Goal: Share content: Share content

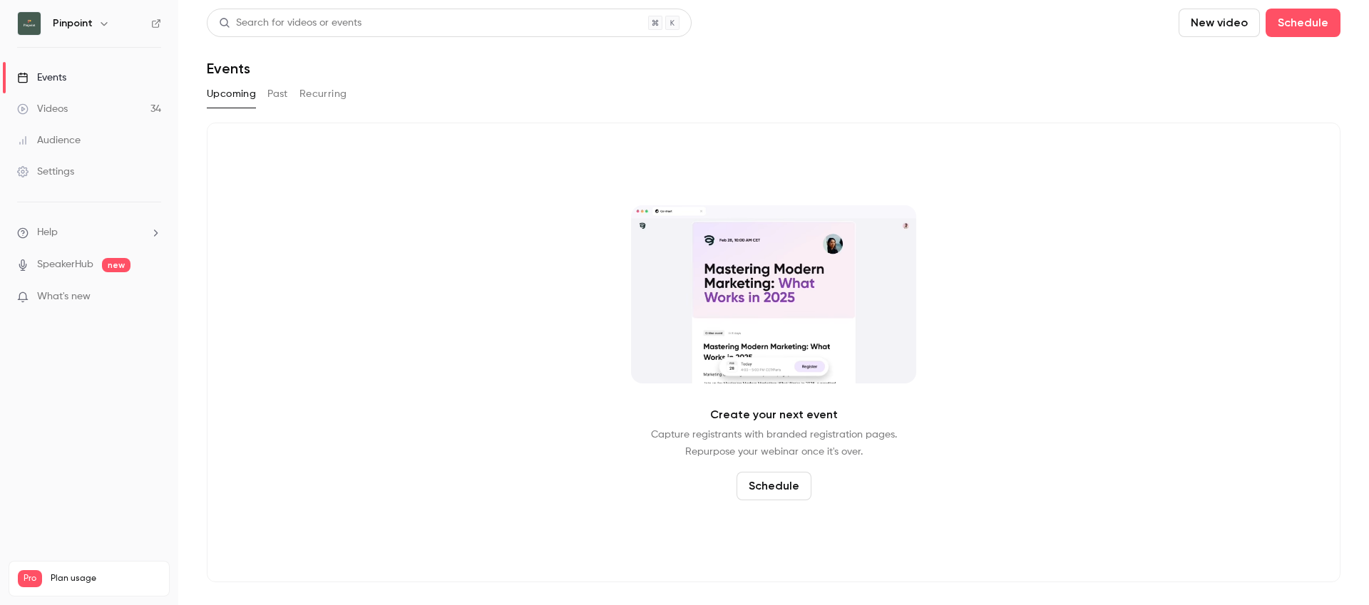
click at [72, 106] on link "Videos 34" at bounding box center [89, 108] width 178 height 31
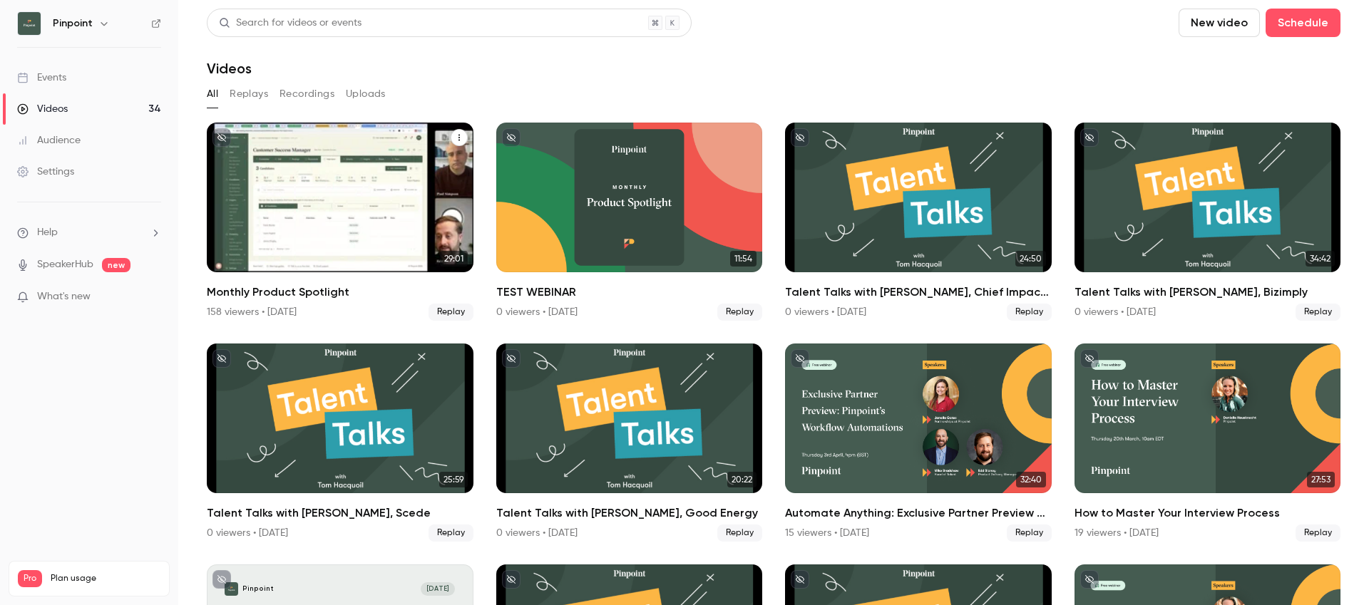
click at [299, 241] on div "Monthly Product Spotlight" at bounding box center [340, 198] width 267 height 150
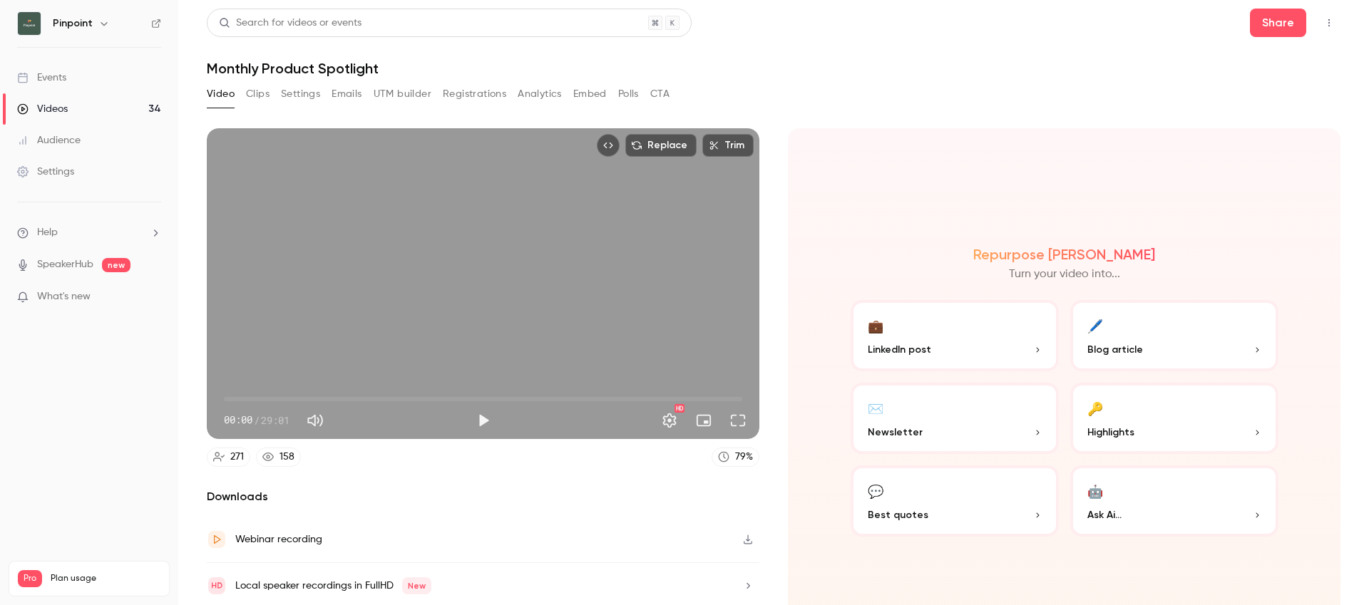
click at [288, 86] on button "Settings" at bounding box center [300, 94] width 39 height 23
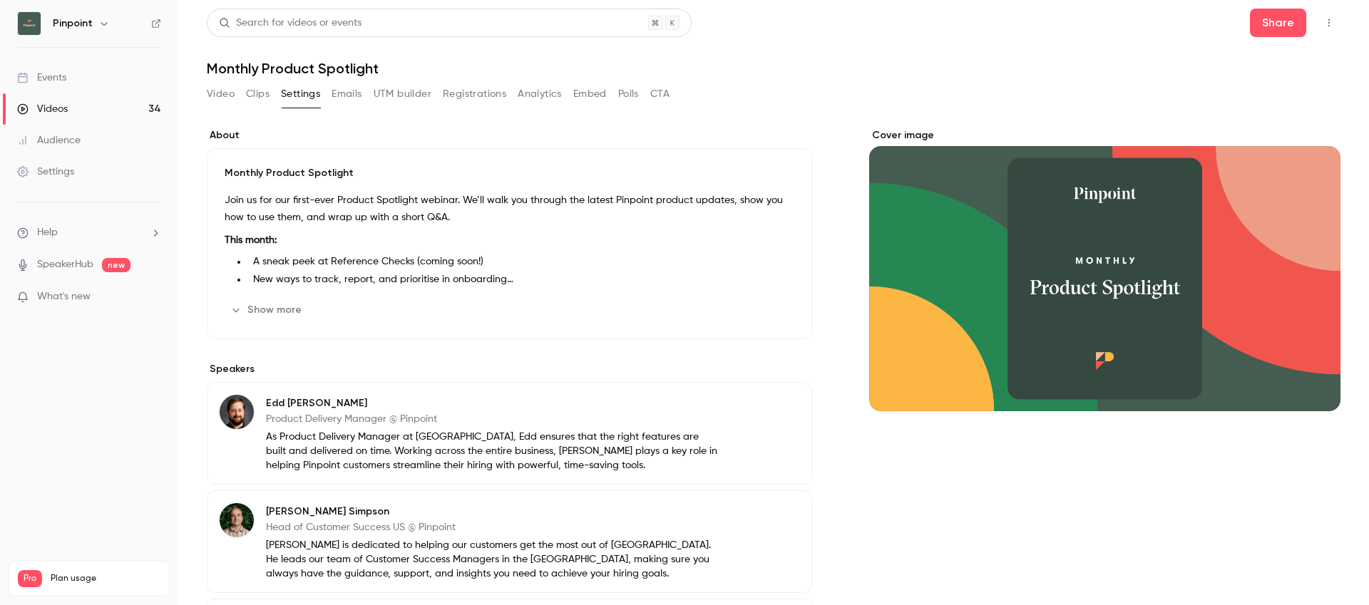
scroll to position [132, 0]
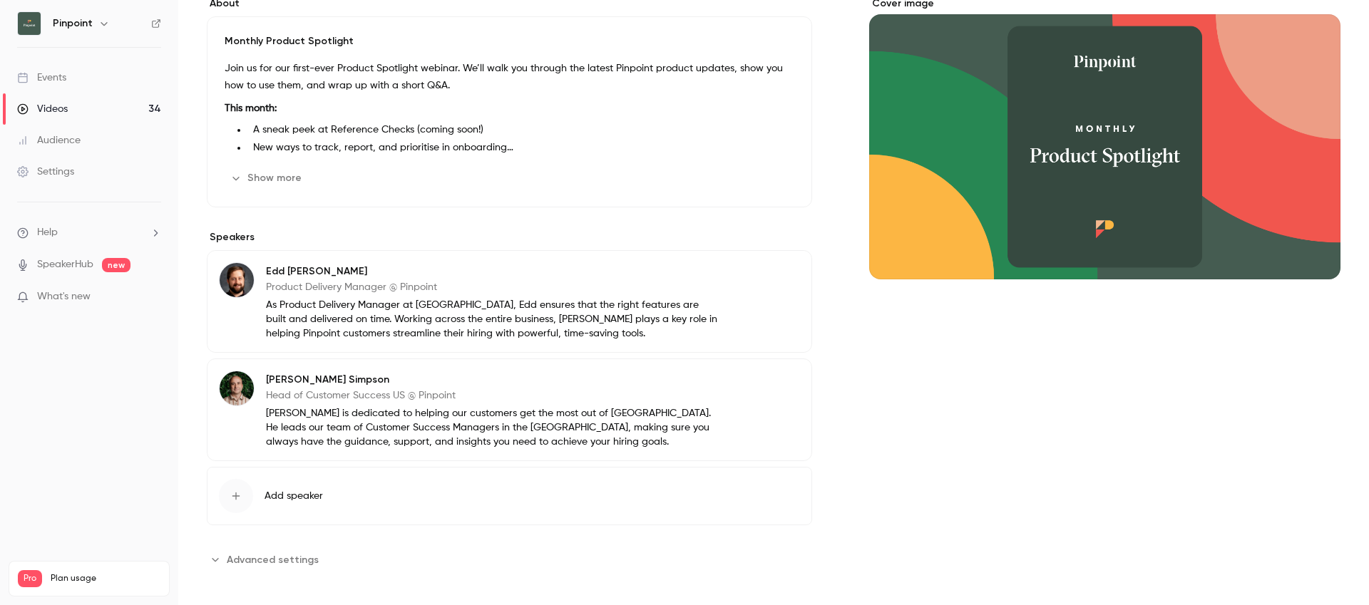
click at [274, 548] on button "Advanced settings" at bounding box center [267, 559] width 120 height 23
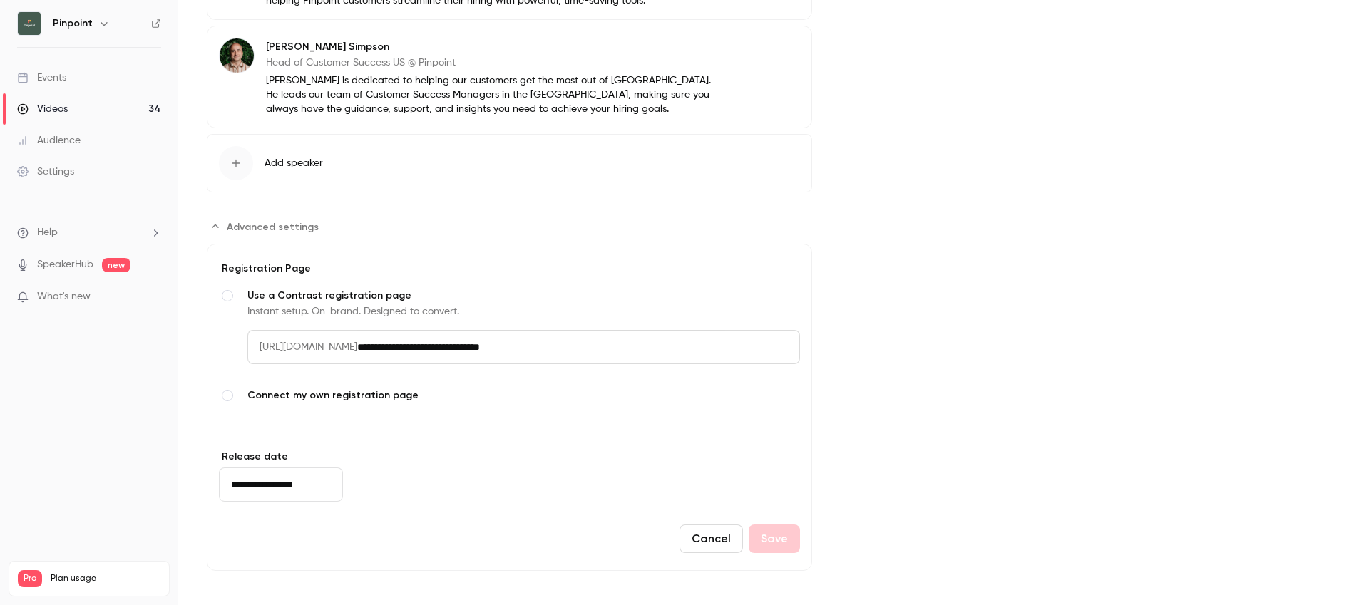
scroll to position [0, 0]
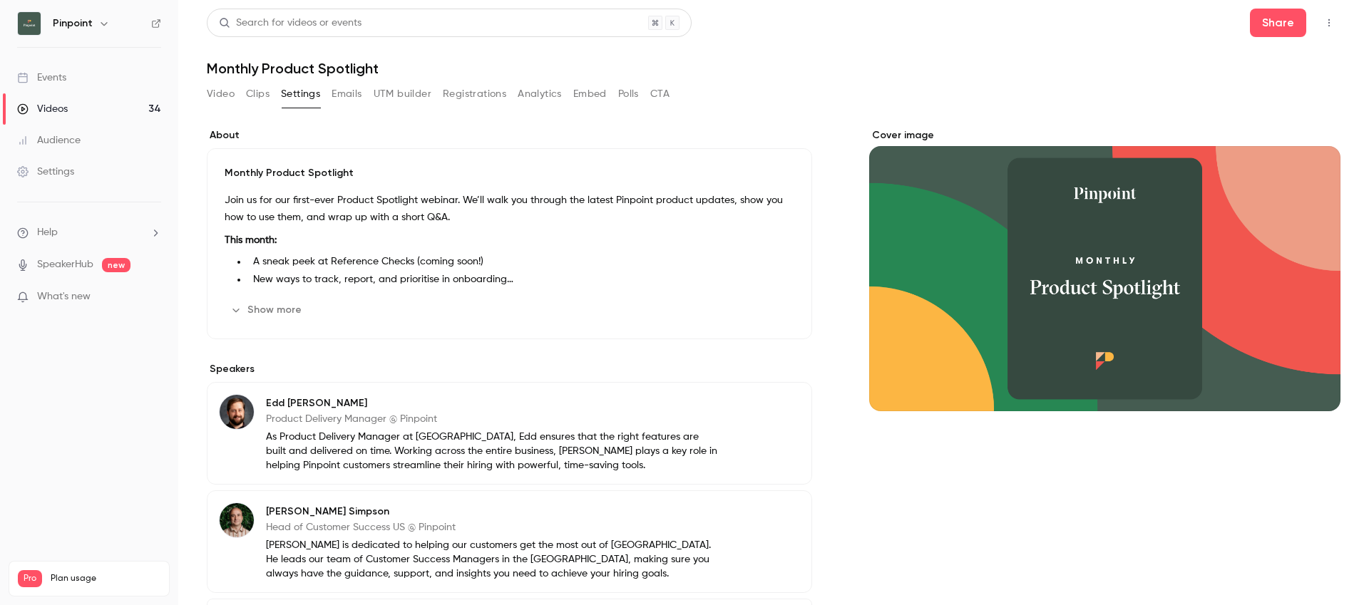
click at [357, 65] on h1 "Monthly Product Spotlight" at bounding box center [773, 68] width 1133 height 17
copy div "Monthly Product Spotlight Video Clips Settings Emails UTM builder Registrations…"
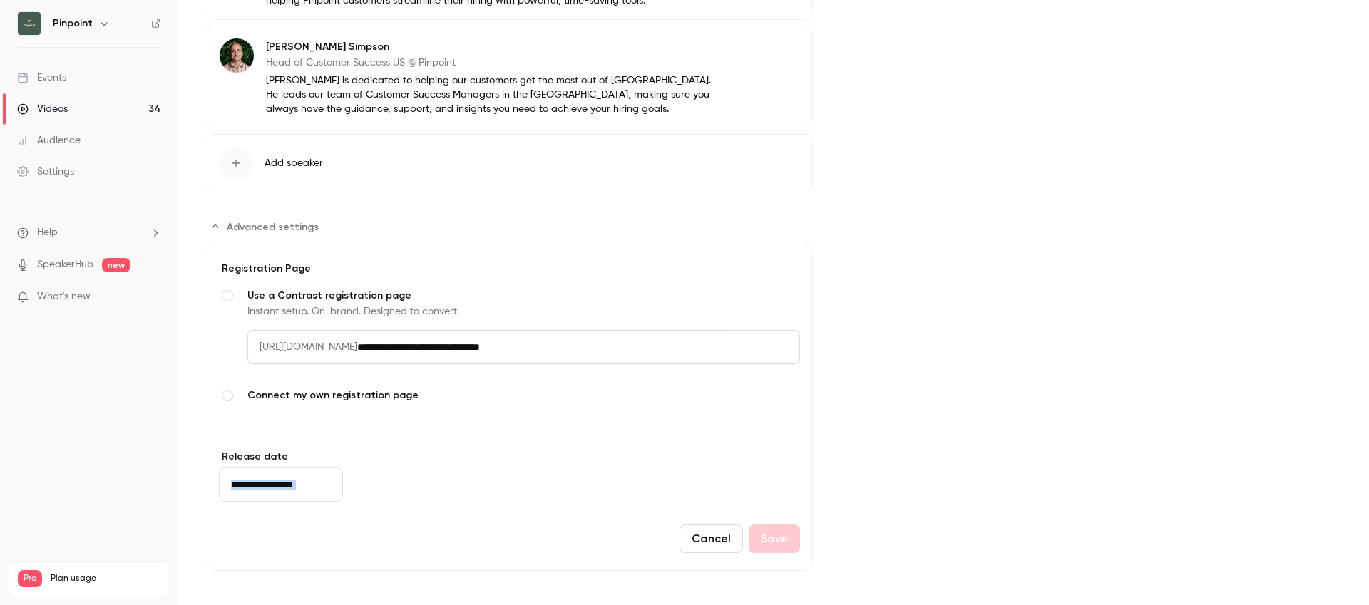
drag, startPoint x: 459, startPoint y: 488, endPoint x: 212, endPoint y: 482, distance: 246.7
click at [212, 482] on form "**********" at bounding box center [509, 407] width 605 height 327
copy form "​ Cancel Save"
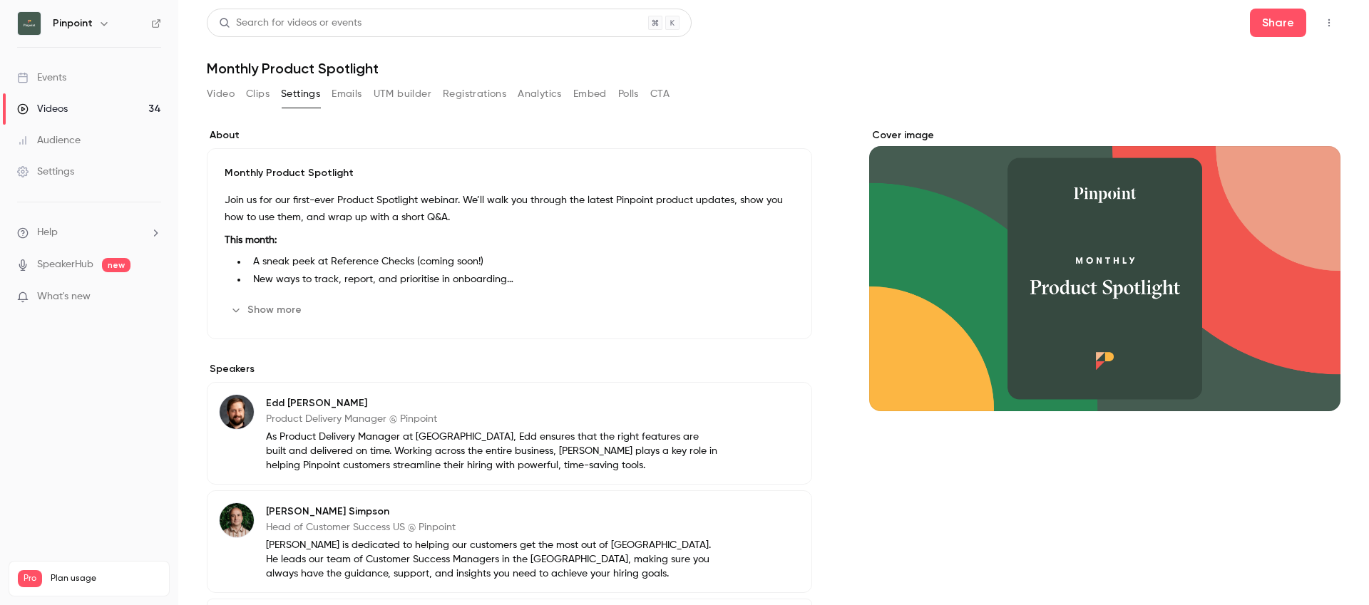
click at [58, 174] on div "Settings" at bounding box center [45, 172] width 57 height 14
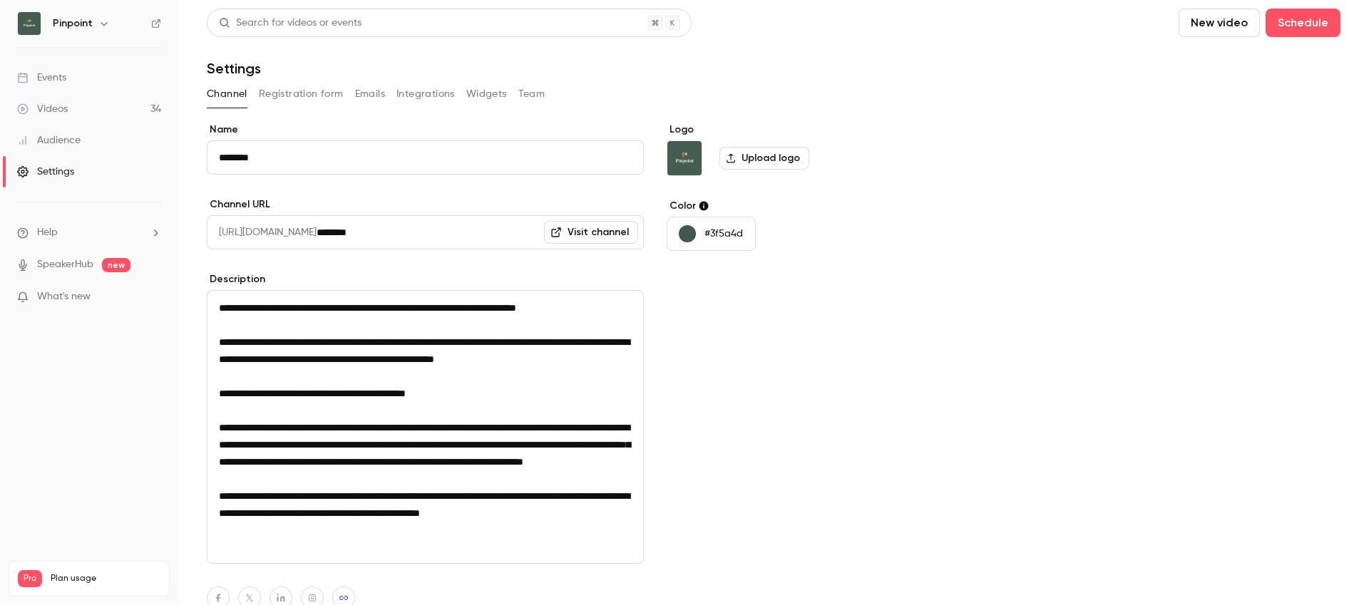
click at [314, 93] on button "Registration form" at bounding box center [301, 94] width 85 height 23
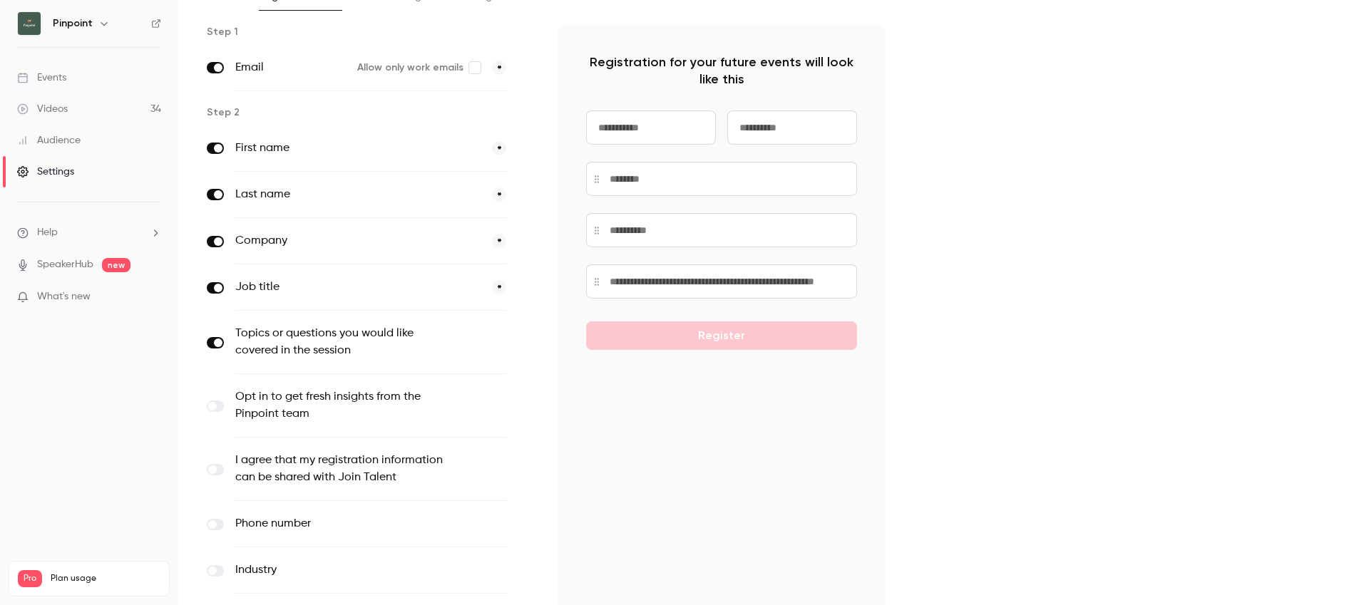
scroll to position [152, 0]
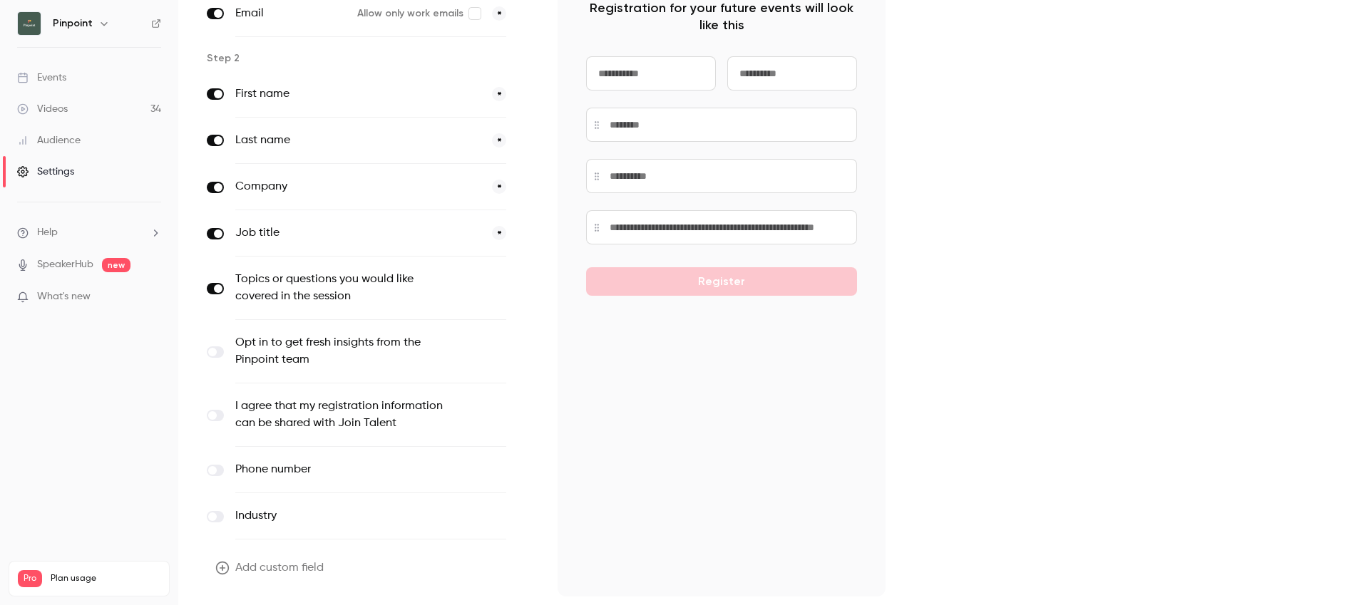
click at [58, 110] on div "Videos" at bounding box center [42, 109] width 51 height 14
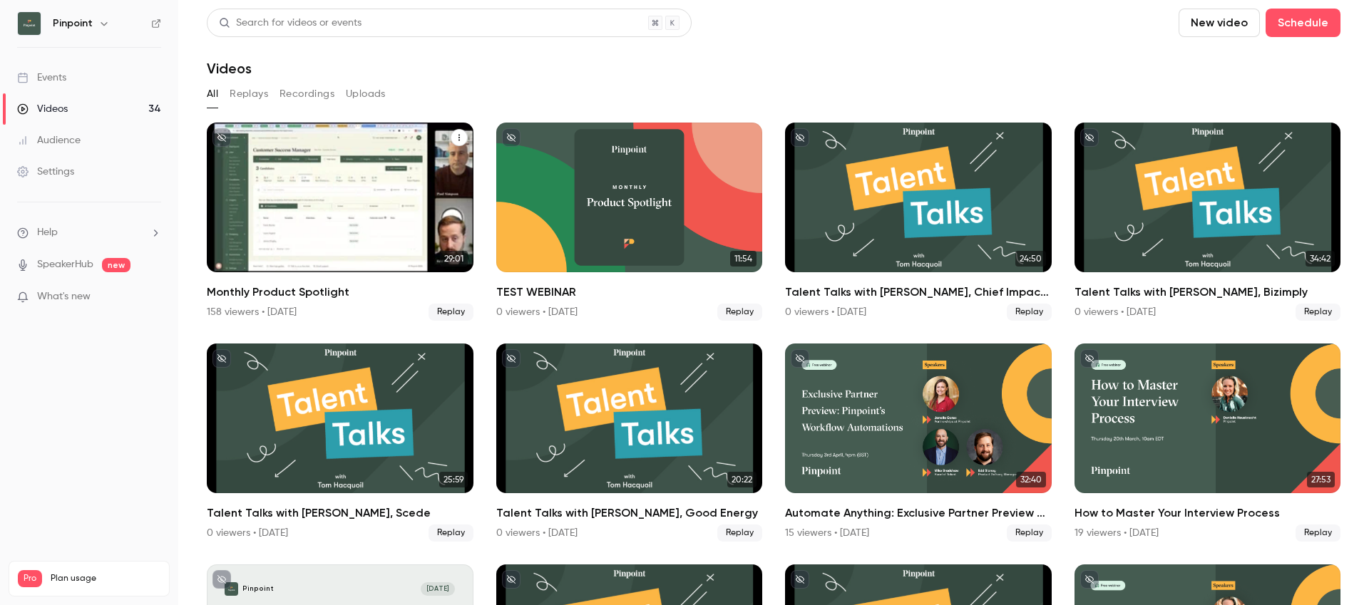
click at [392, 234] on div "Monthly Product Spotlight" at bounding box center [340, 198] width 267 height 150
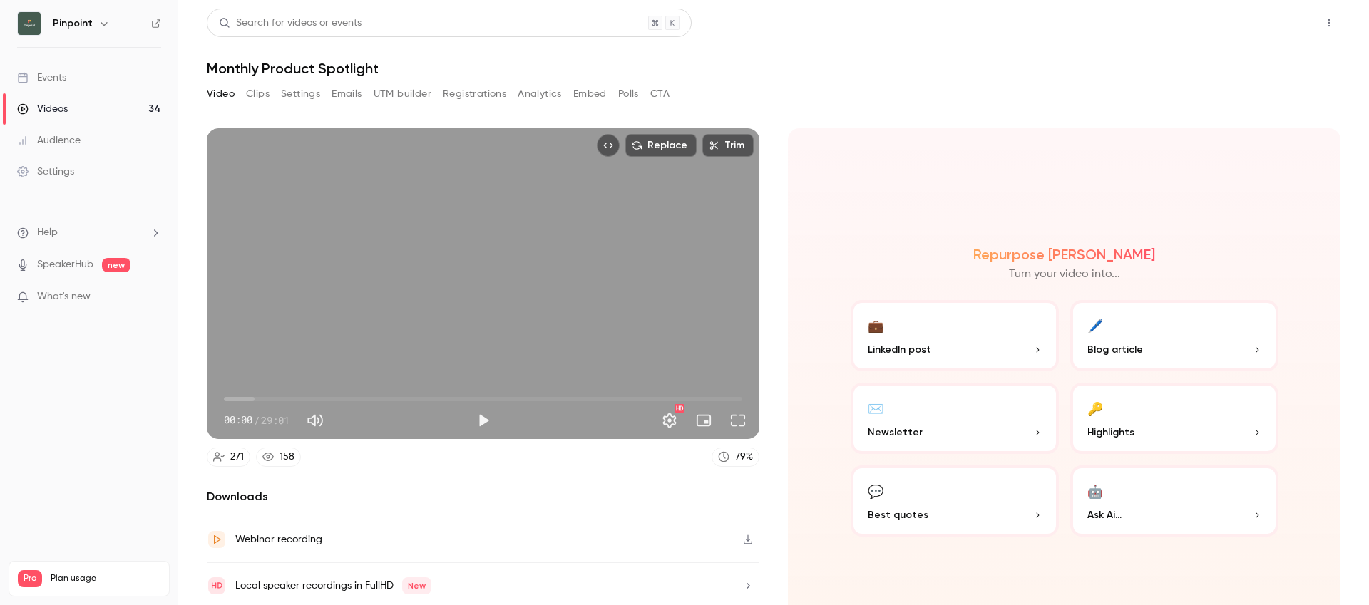
click at [1277, 26] on button "Share" at bounding box center [1278, 23] width 56 height 29
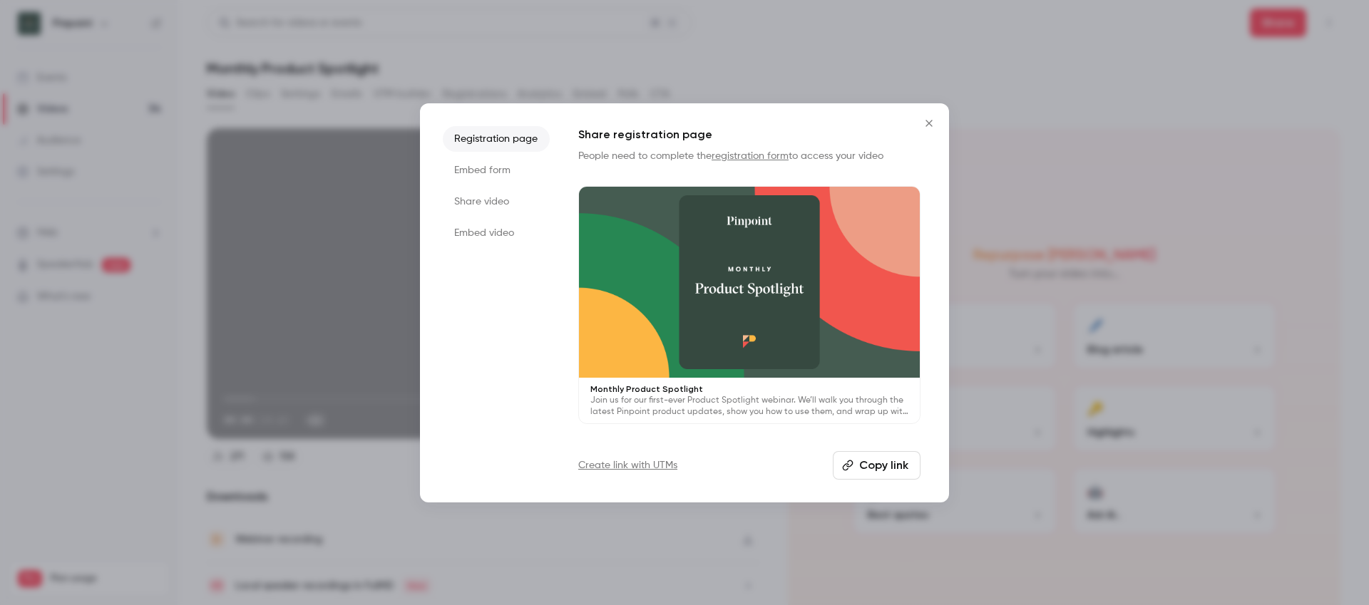
click at [868, 471] on button "Copy link" at bounding box center [877, 465] width 88 height 29
click at [930, 119] on icon "Close" at bounding box center [928, 123] width 17 height 11
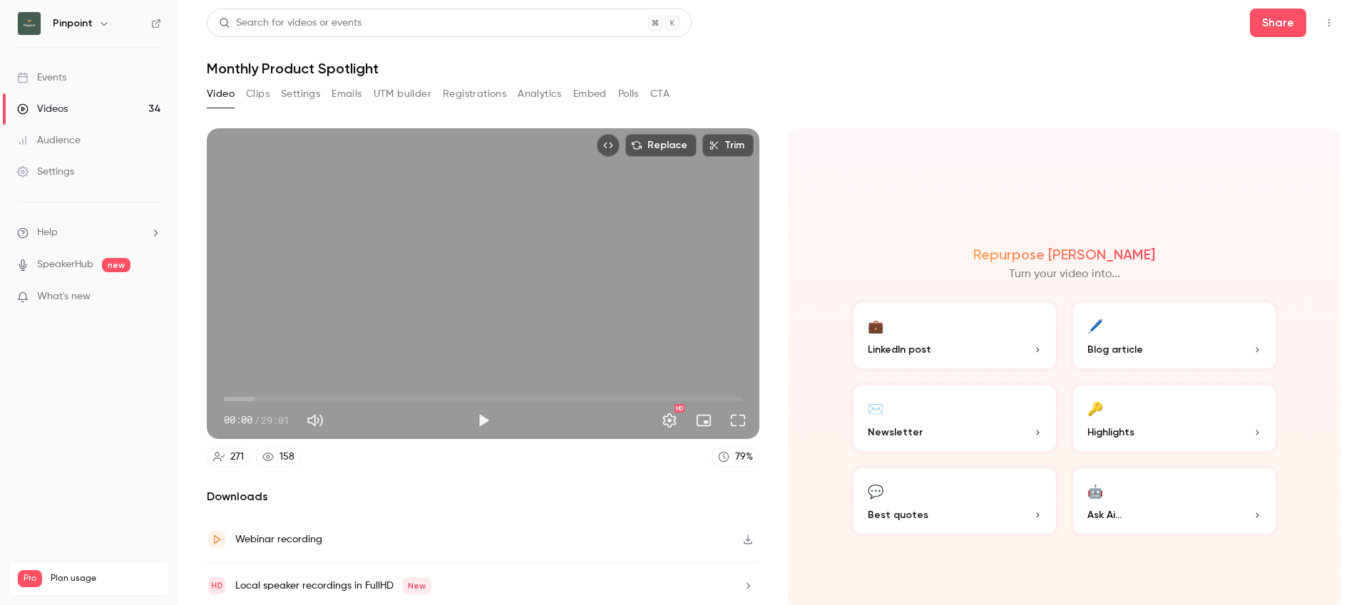
click at [74, 169] on link "Settings" at bounding box center [89, 171] width 178 height 31
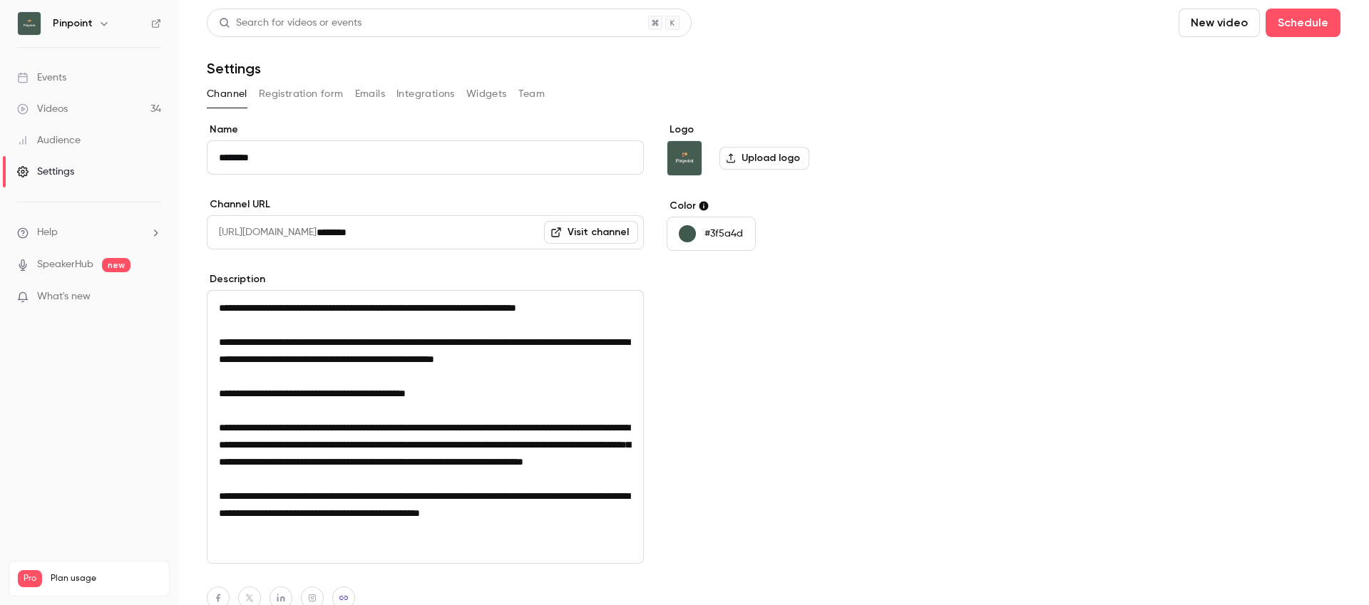
click at [337, 86] on button "Registration form" at bounding box center [301, 94] width 85 height 23
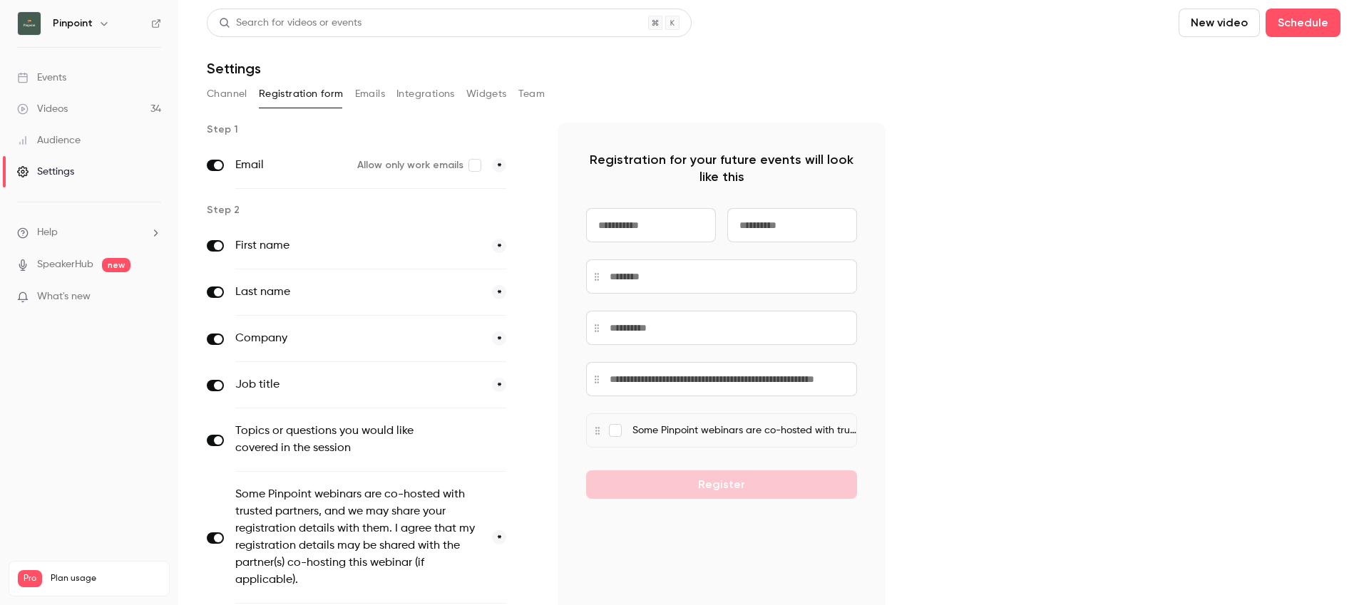
scroll to position [157, 0]
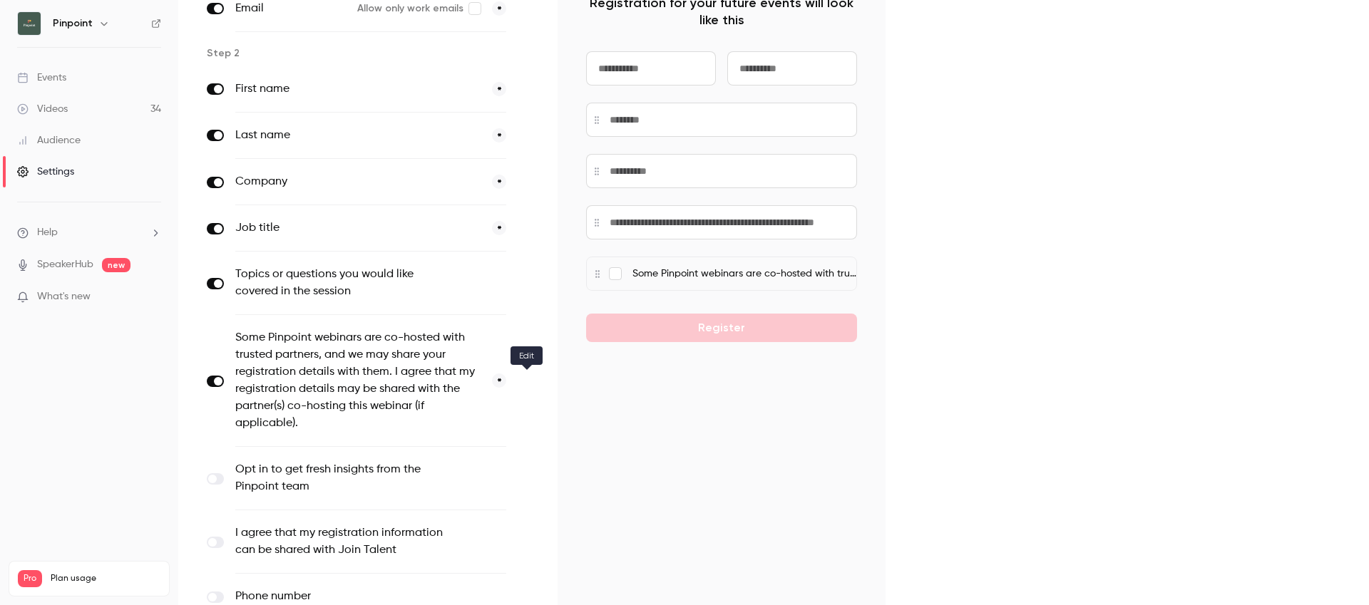
click at [530, 380] on button "button" at bounding box center [526, 381] width 17 height 17
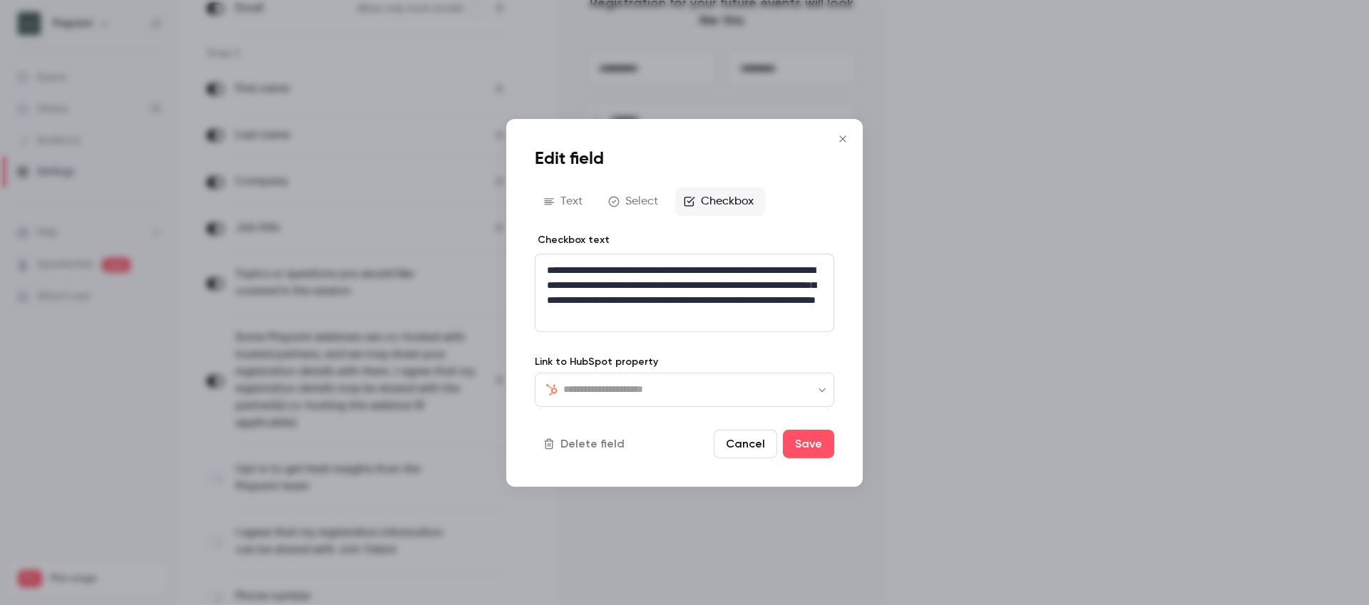
click at [689, 392] on input "text" at bounding box center [692, 389] width 259 height 17
click at [655, 430] on li "Webinar Partner Consent" at bounding box center [684, 430] width 299 height 34
type input "**********"
click at [816, 444] on button "Save" at bounding box center [808, 444] width 51 height 29
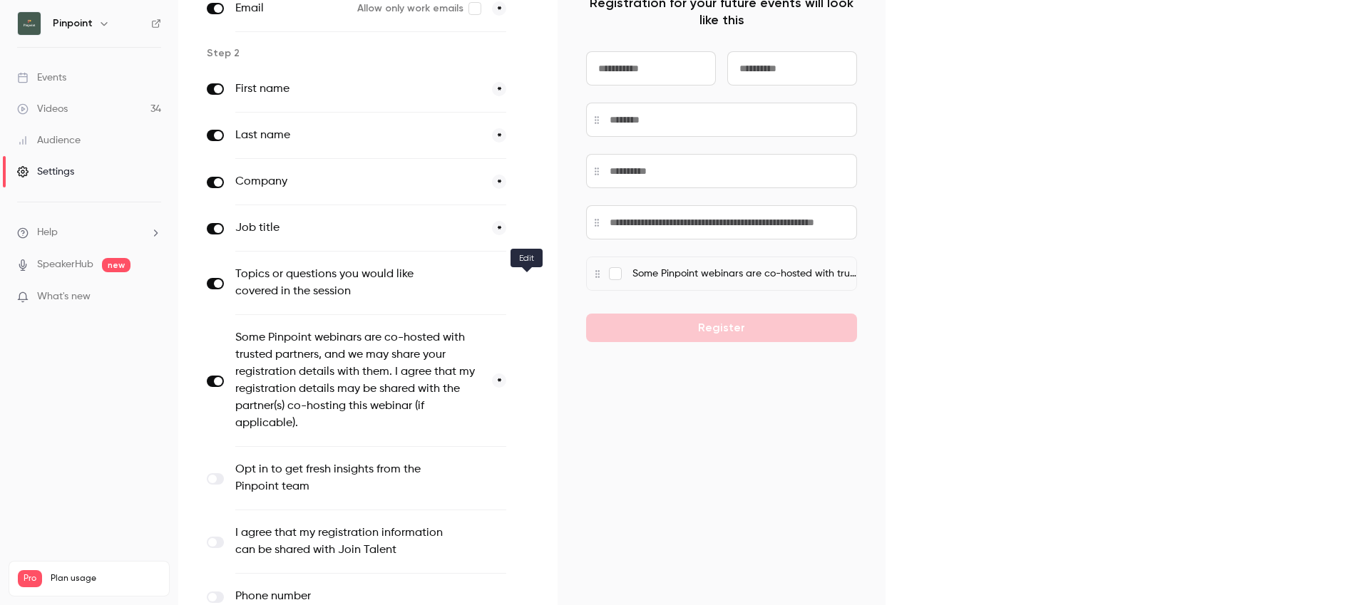
click at [523, 282] on icon "button" at bounding box center [526, 283] width 9 height 9
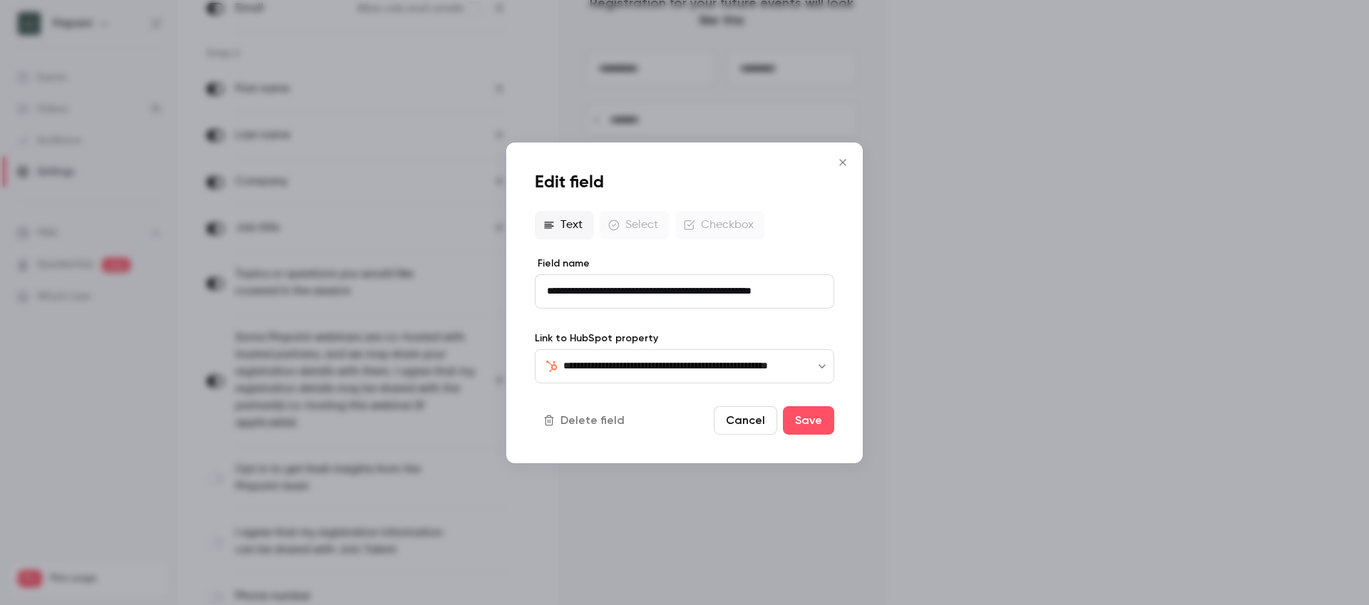
click at [835, 162] on icon "Close" at bounding box center [842, 161] width 17 height 11
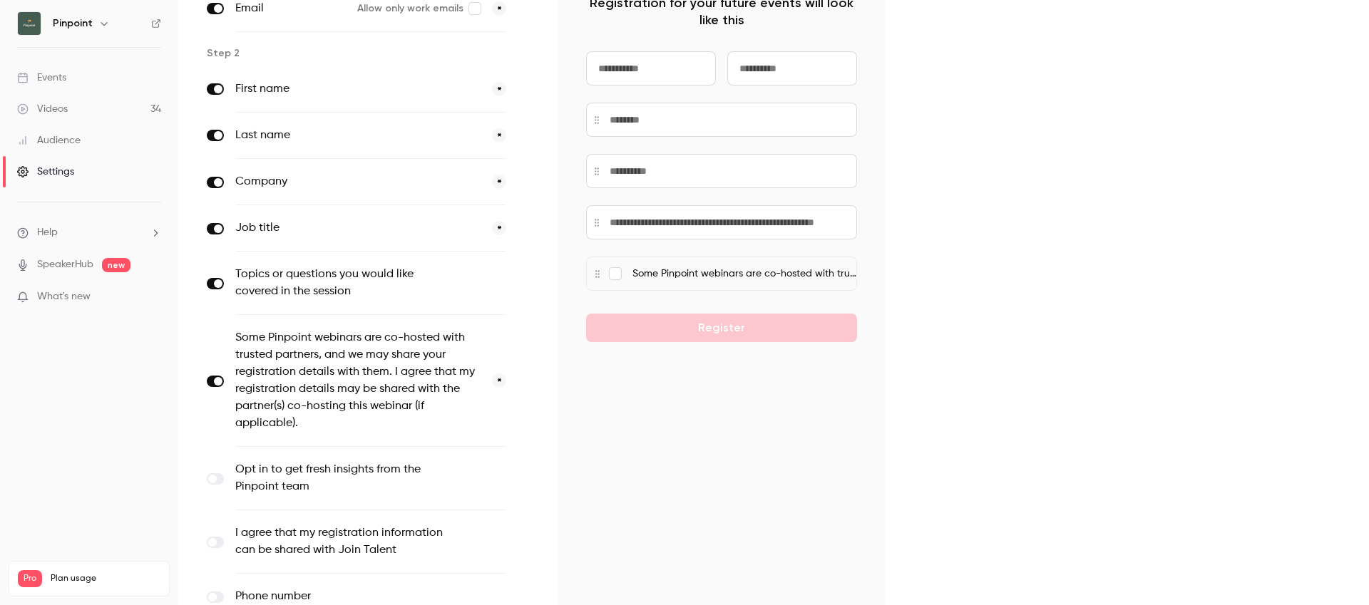
click at [523, 380] on icon "button" at bounding box center [526, 381] width 9 height 9
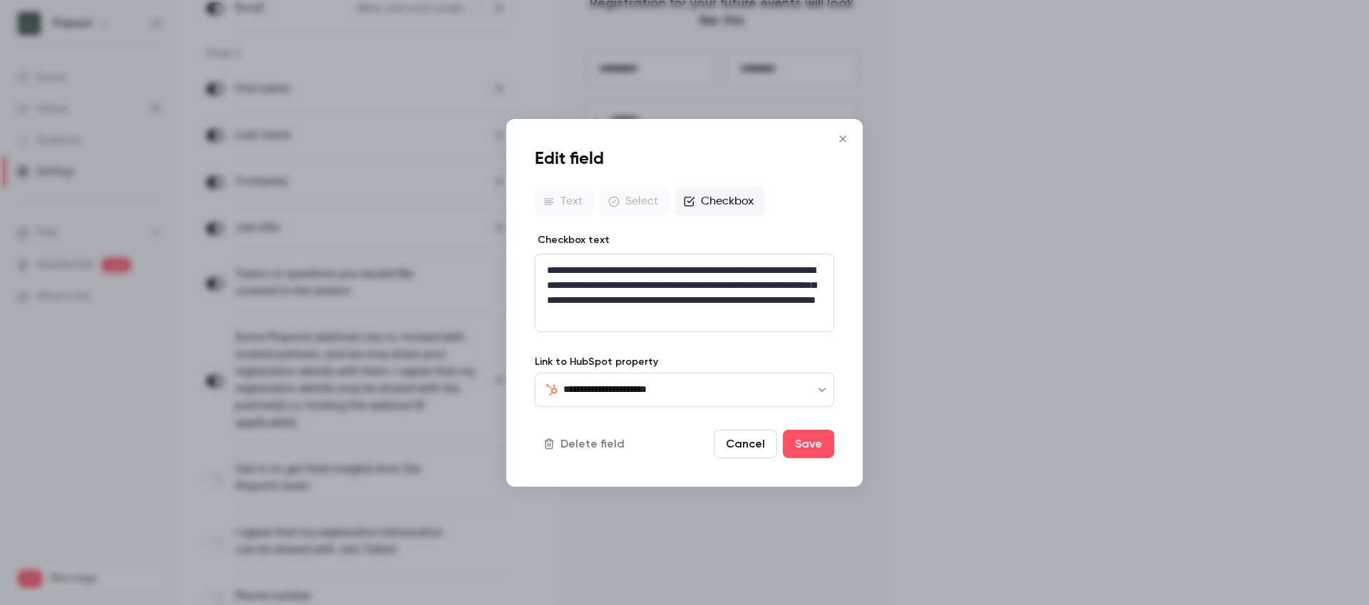
click at [848, 140] on icon "Close" at bounding box center [842, 138] width 17 height 11
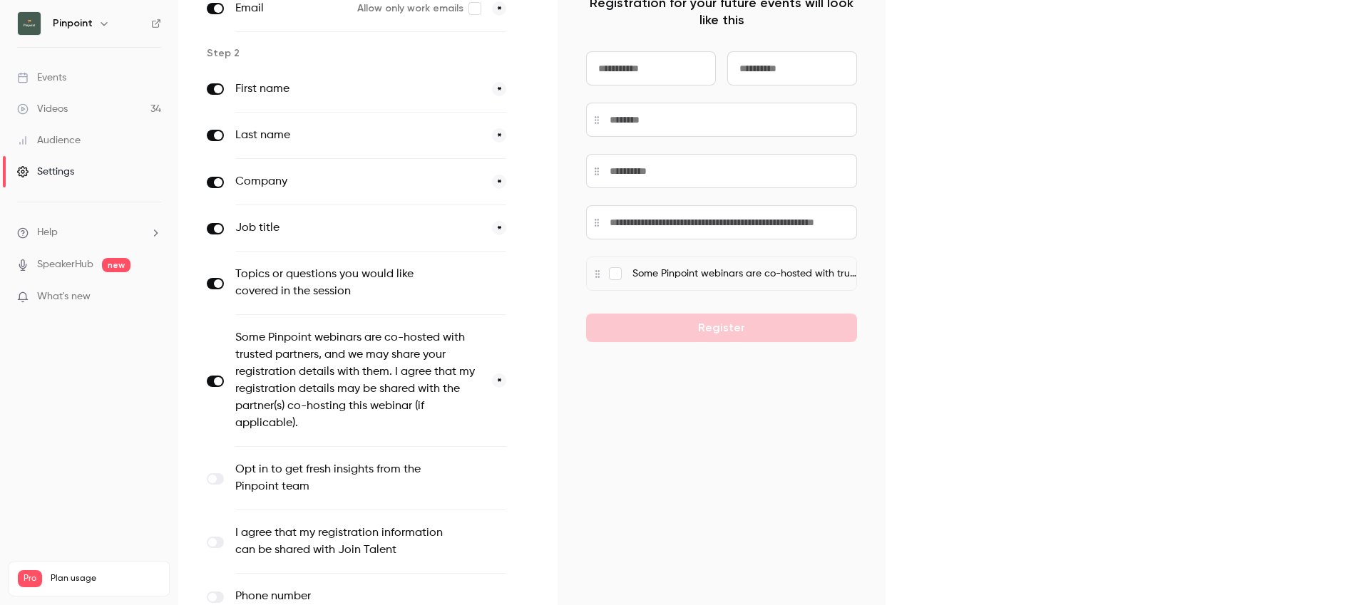
scroll to position [326, 0]
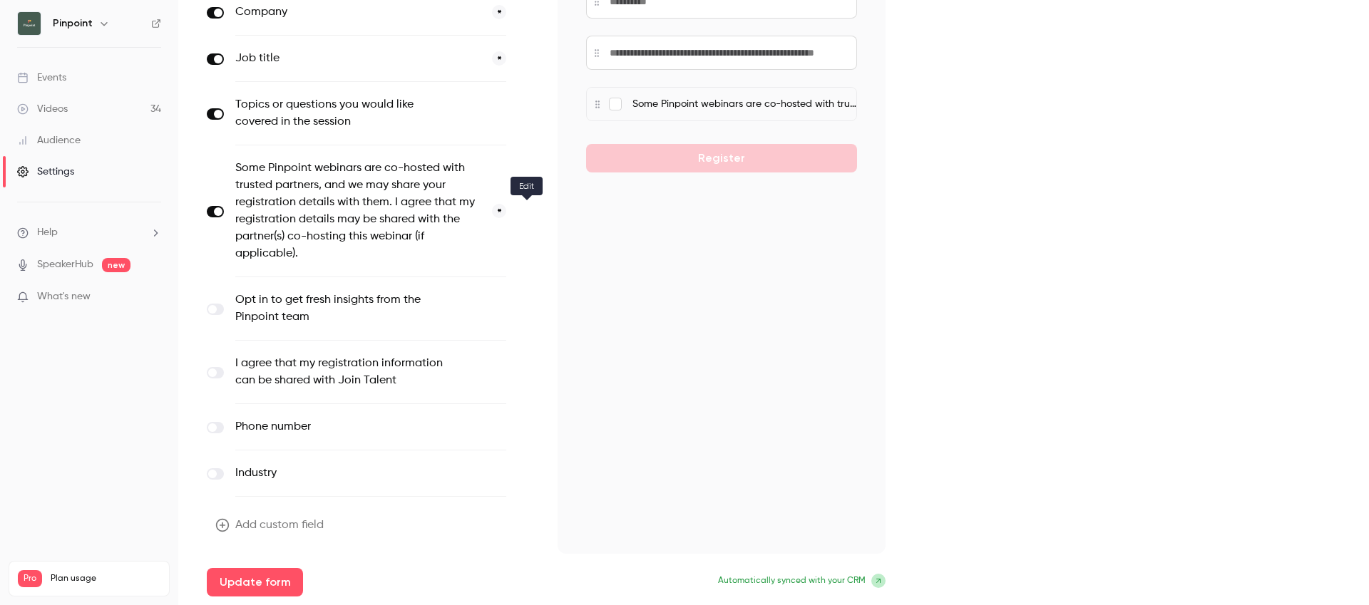
click at [527, 210] on icon "button" at bounding box center [526, 211] width 9 height 9
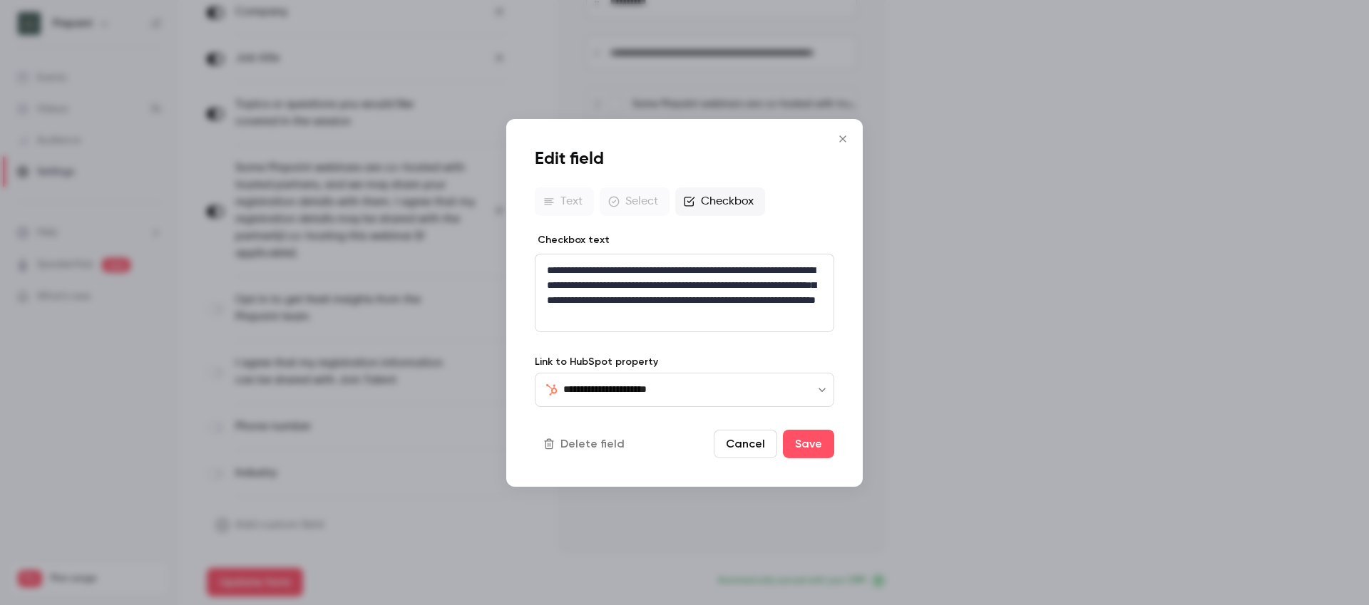
click at [845, 135] on icon "Close" at bounding box center [842, 138] width 17 height 11
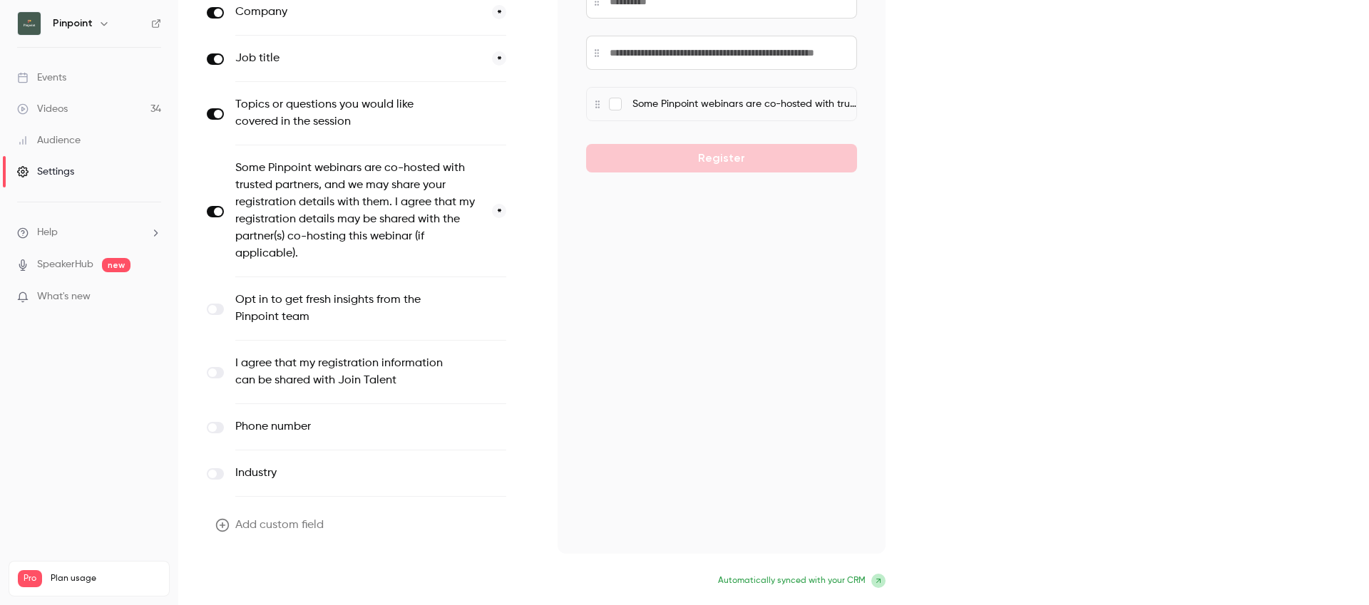
click at [269, 578] on button "Update form" at bounding box center [255, 582] width 96 height 29
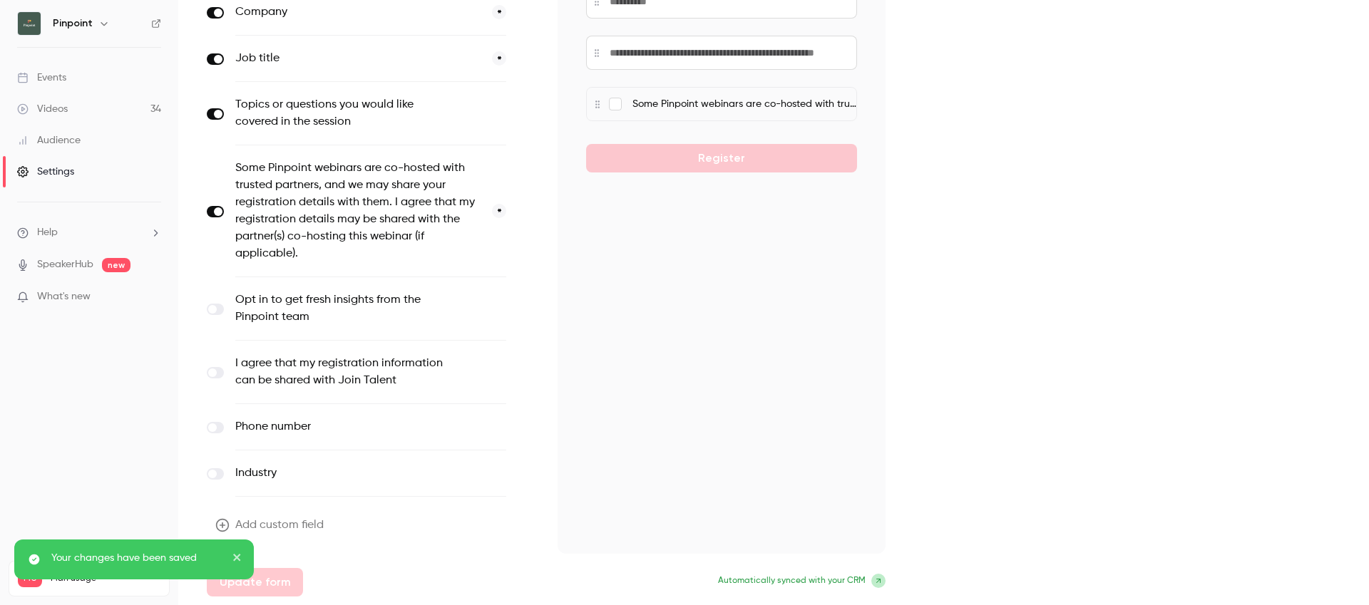
scroll to position [0, 0]
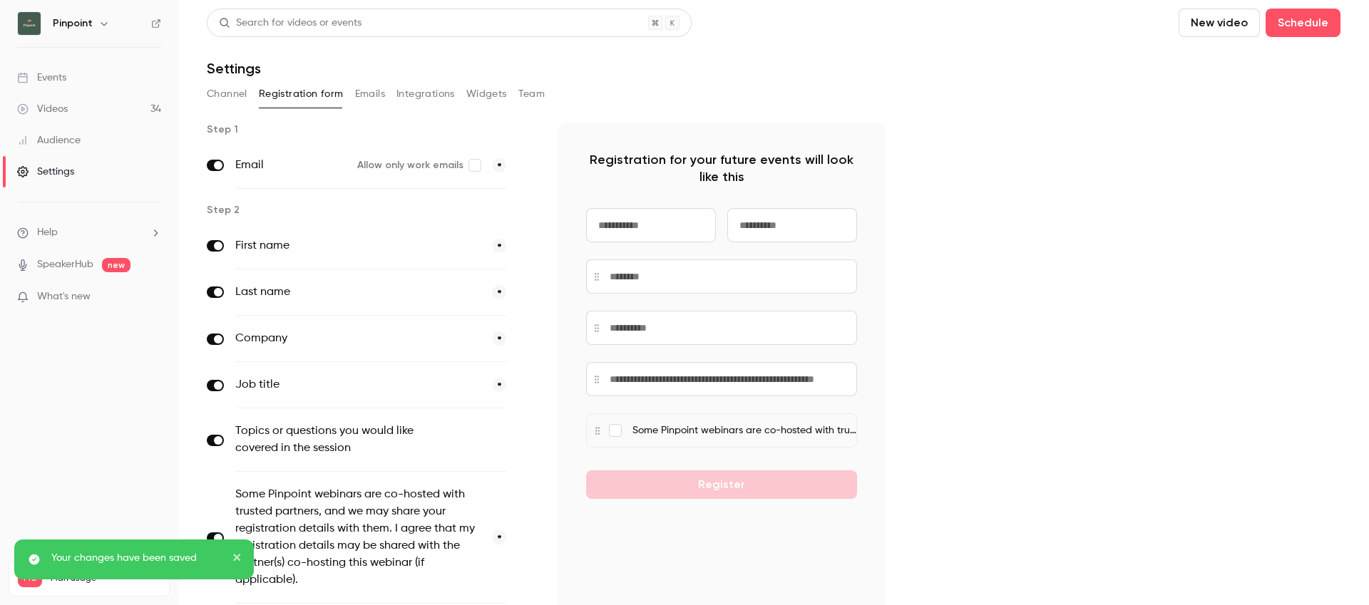
click at [68, 106] on link "Videos 34" at bounding box center [89, 108] width 178 height 31
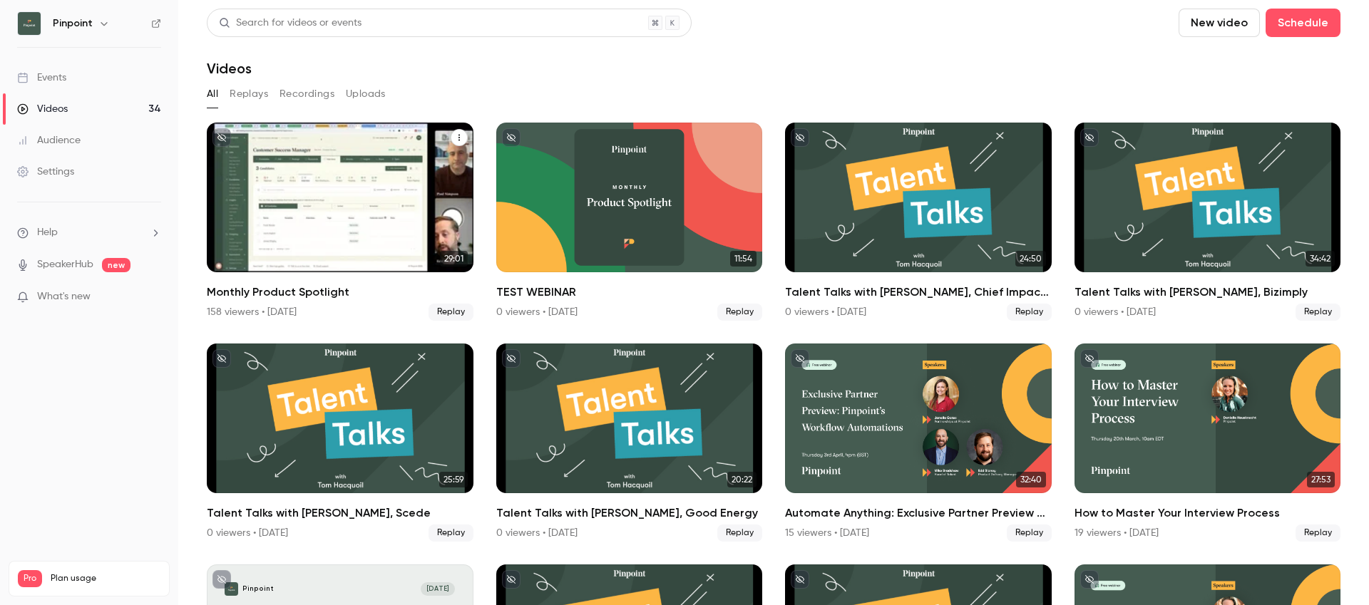
click at [456, 137] on icon "Monthly Product Spotlight" at bounding box center [459, 137] width 9 height 9
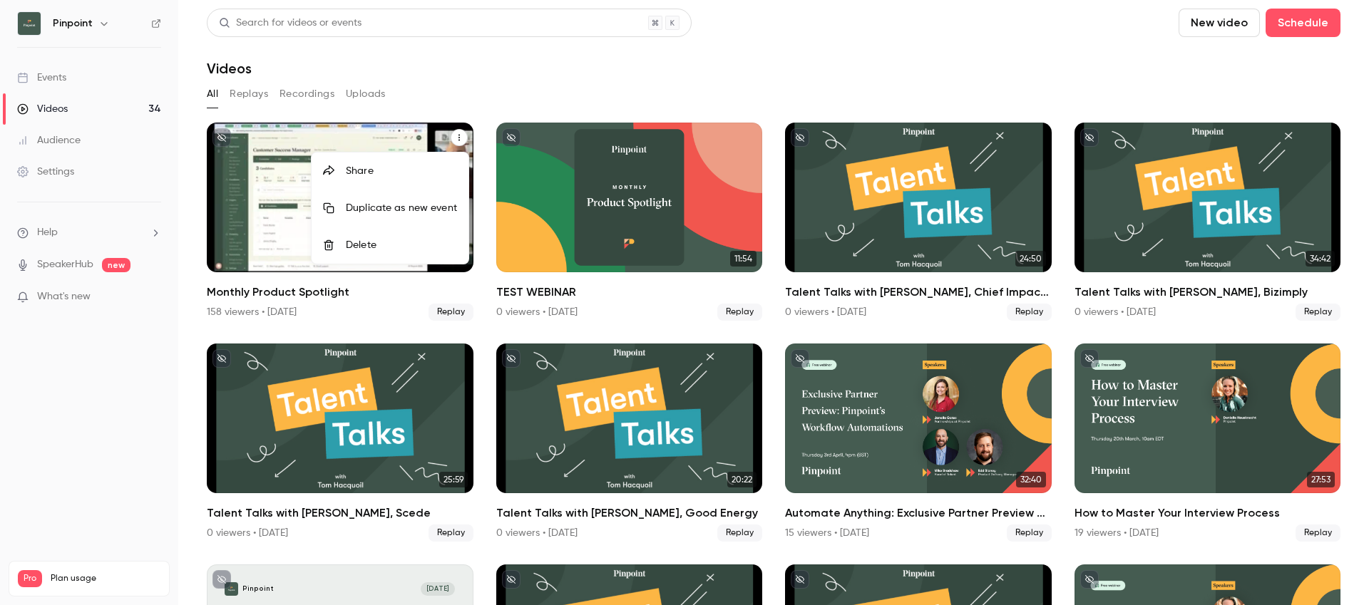
click at [406, 176] on div "Share" at bounding box center [401, 171] width 111 height 14
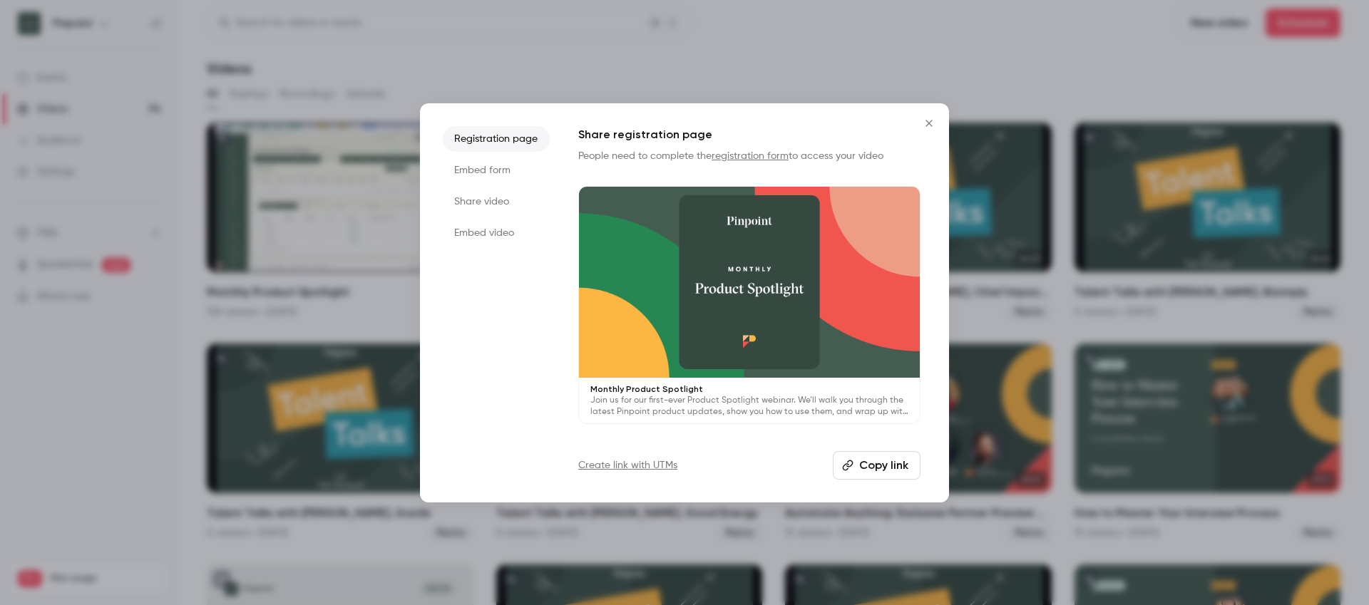
click at [870, 463] on button "Copy link" at bounding box center [877, 465] width 88 height 29
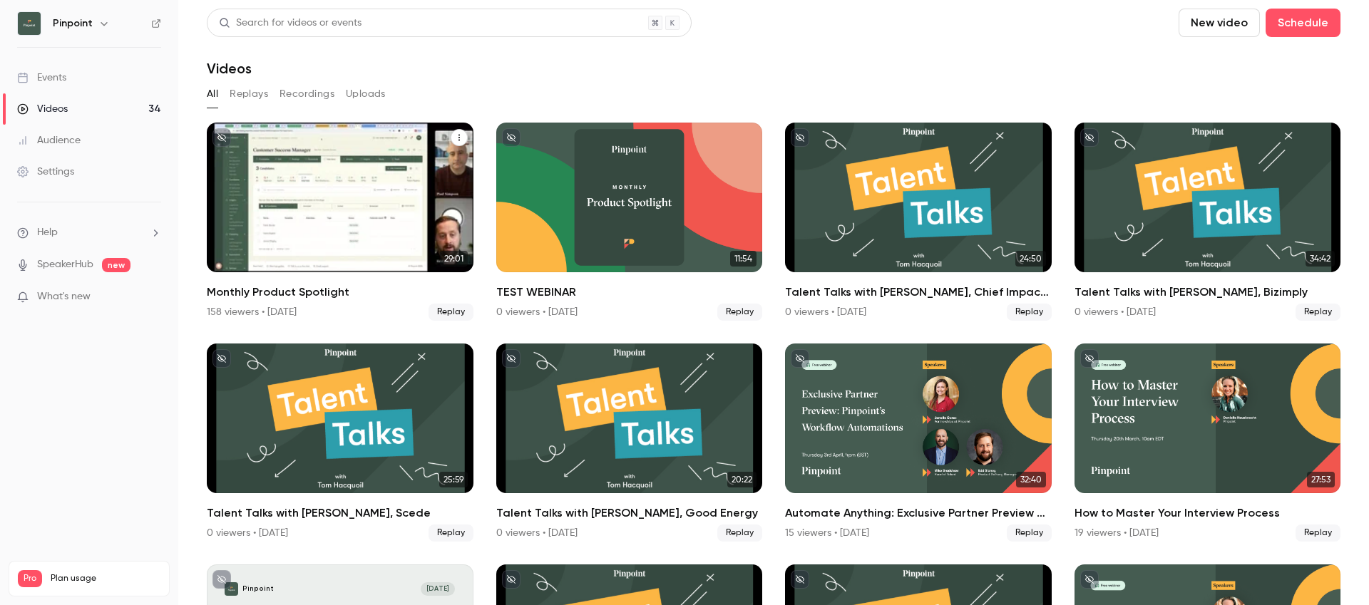
click at [460, 131] on button "Monthly Product Spotlight" at bounding box center [459, 137] width 17 height 17
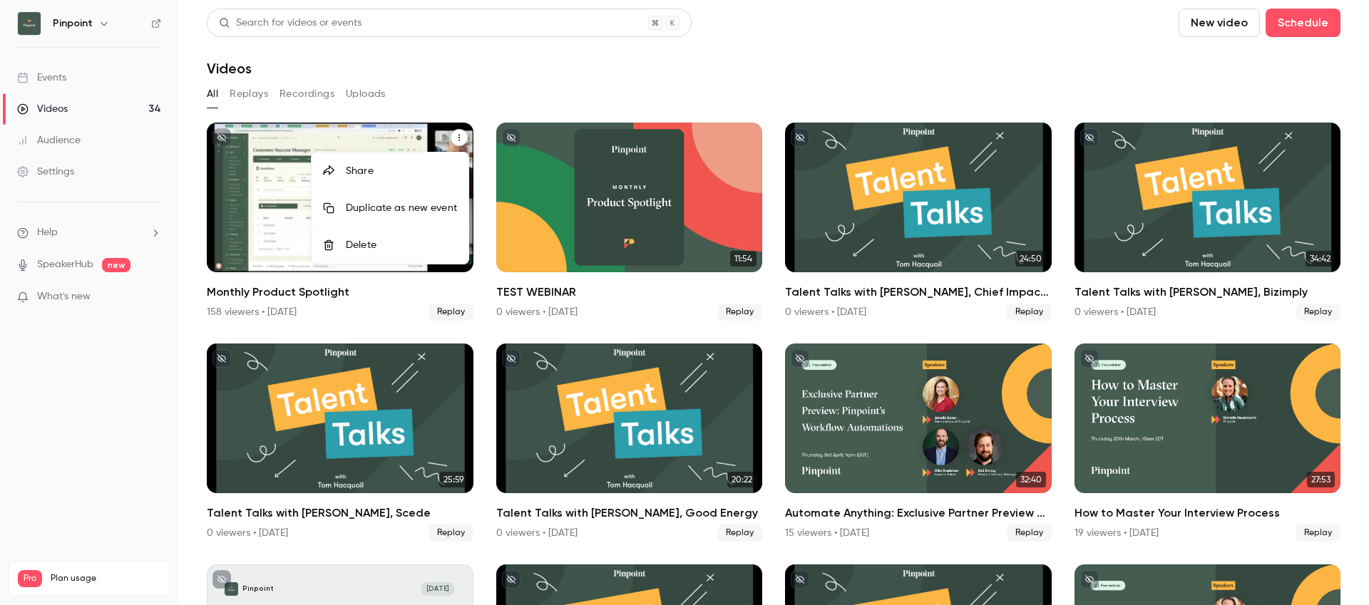
click at [423, 168] on div "Share" at bounding box center [401, 171] width 111 height 14
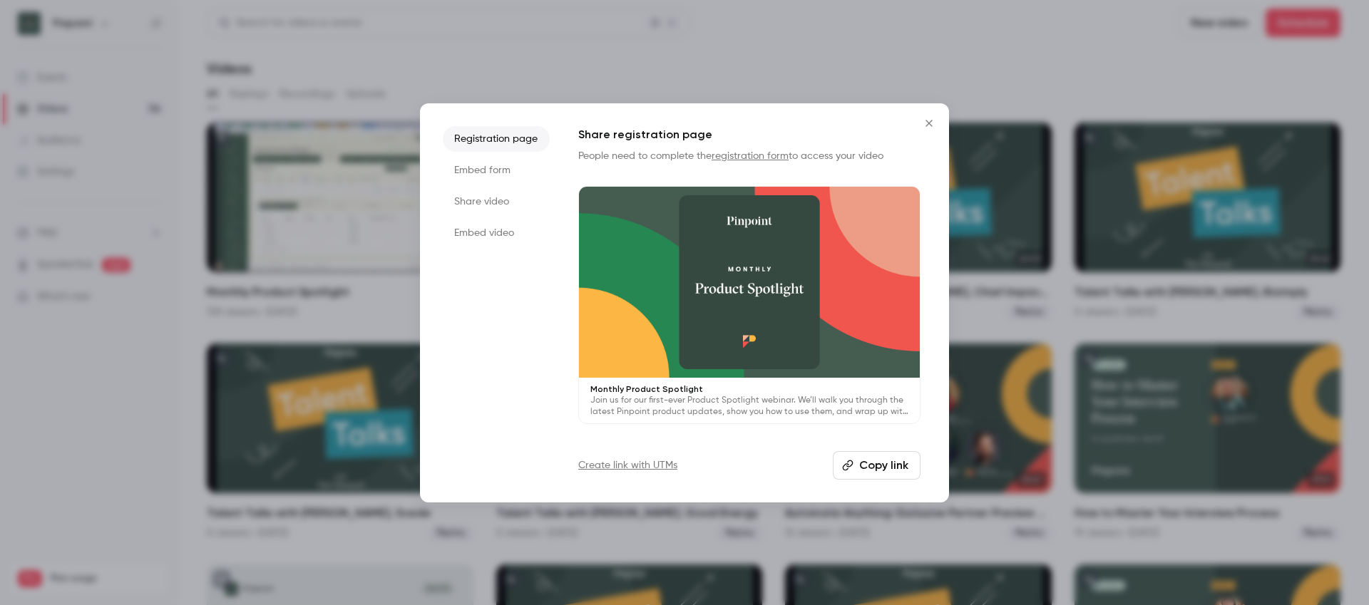
click at [870, 466] on button "Copy link" at bounding box center [877, 465] width 88 height 29
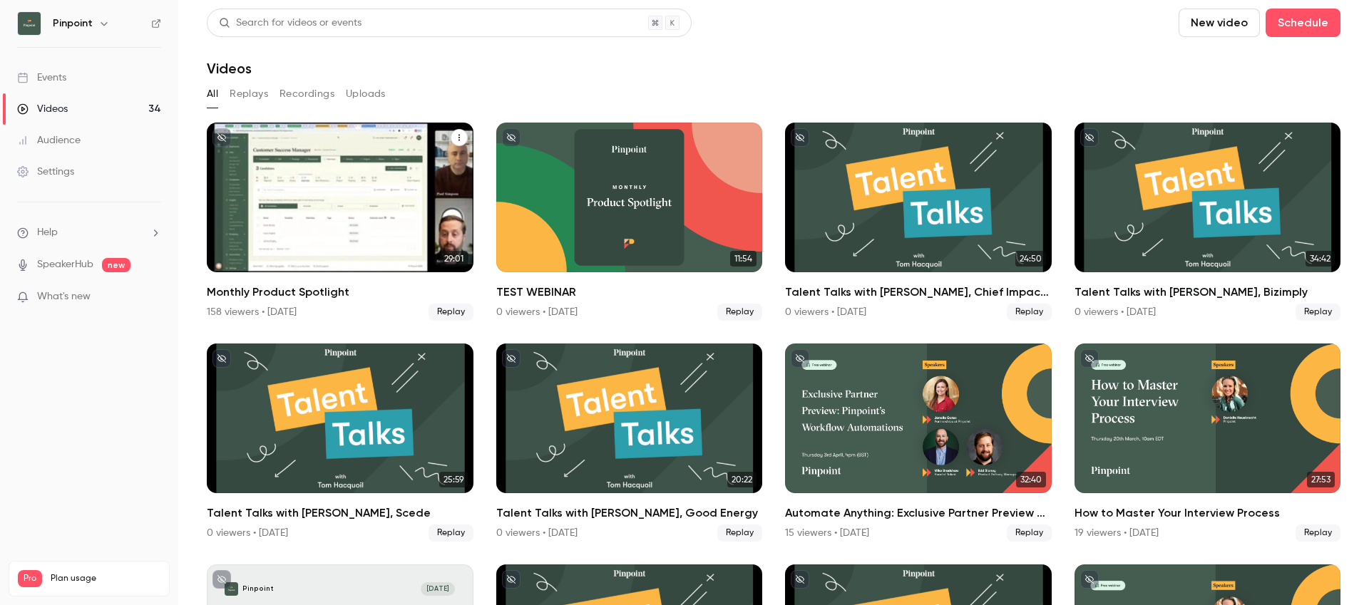
click at [294, 193] on div "Monthly Product Spotlight" at bounding box center [340, 198] width 267 height 150
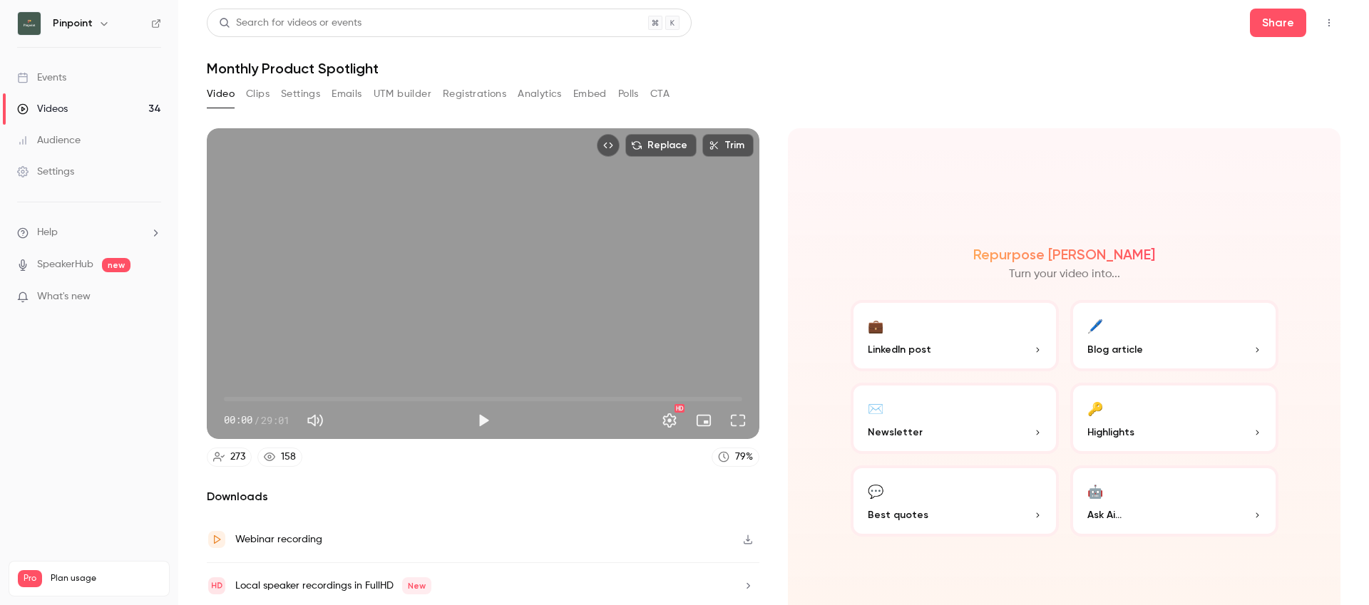
click at [332, 68] on h1 "Monthly Product Spotlight" at bounding box center [773, 68] width 1133 height 17
click at [367, 69] on h1 "Monthly Product Spotlight" at bounding box center [773, 68] width 1133 height 17
click at [302, 96] on button "Settings" at bounding box center [300, 94] width 39 height 23
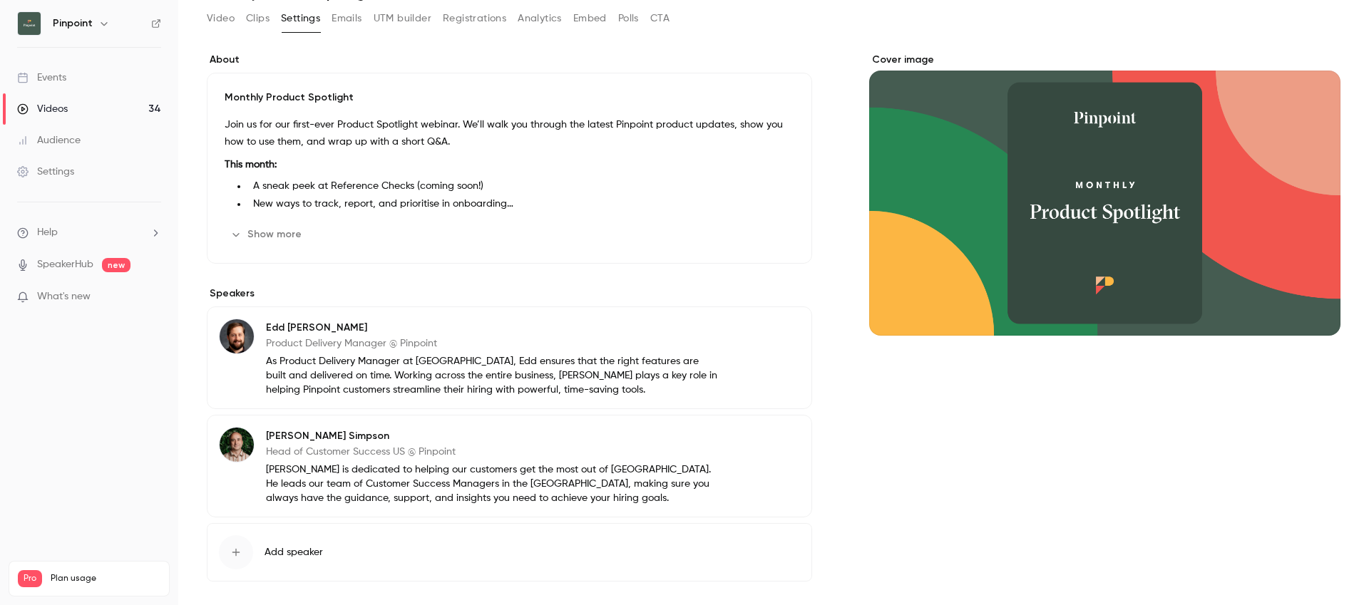
scroll to position [132, 0]
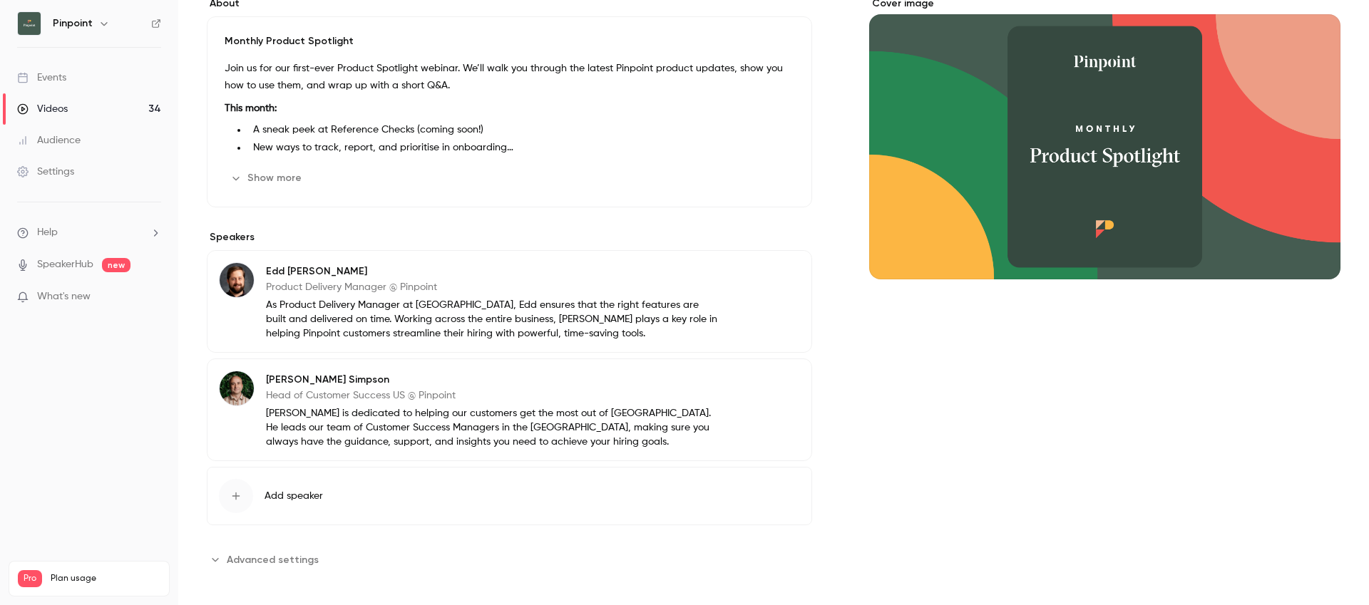
drag, startPoint x: 333, startPoint y: 550, endPoint x: 332, endPoint y: 540, distance: 10.7
click at [333, 550] on section "**********" at bounding box center [509, 559] width 605 height 23
click at [235, 571] on div "About Monthly Product Spotlight Join us for our first-ever Product Spotlight we…" at bounding box center [773, 300] width 1133 height 609
click at [241, 563] on span "Advanced settings" at bounding box center [273, 559] width 92 height 15
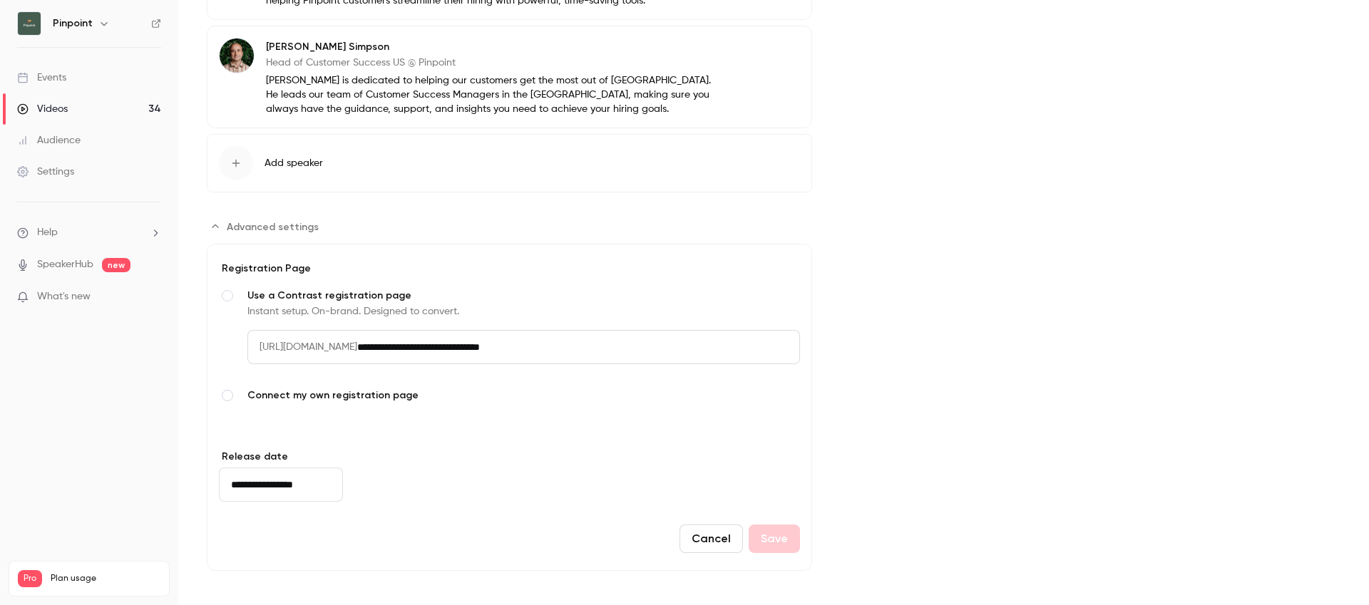
scroll to position [0, 0]
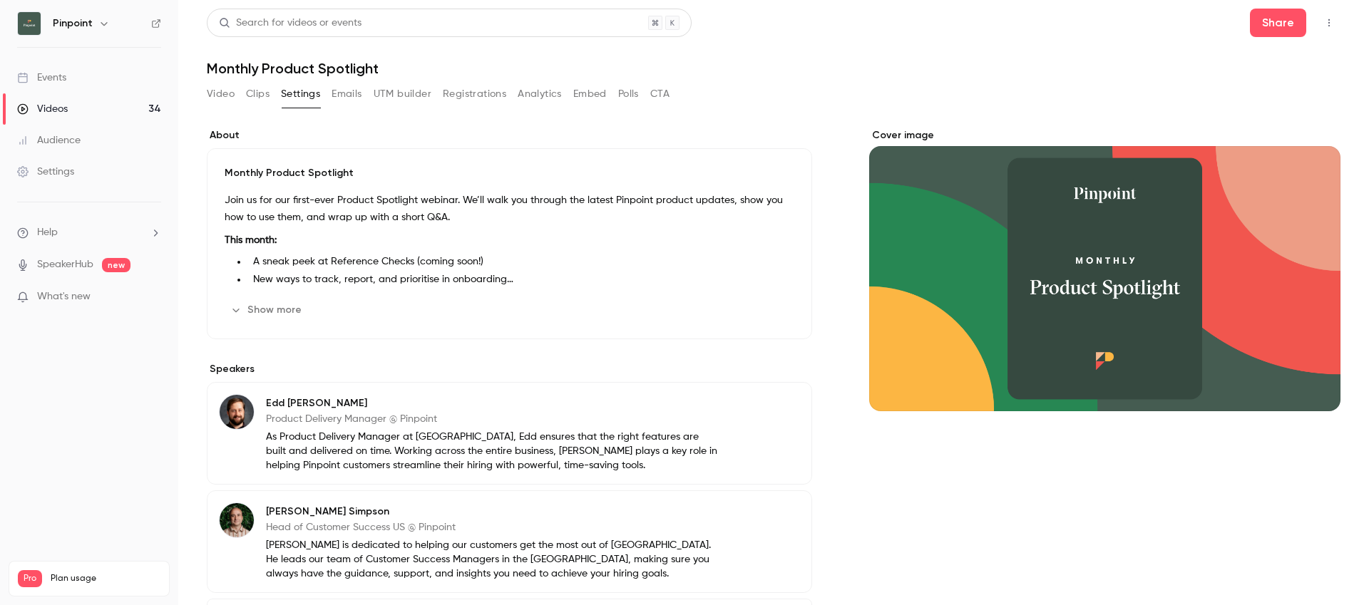
click at [277, 69] on h1 "Monthly Product Spotlight" at bounding box center [773, 68] width 1133 height 17
click at [49, 110] on div "Videos" at bounding box center [42, 109] width 51 height 14
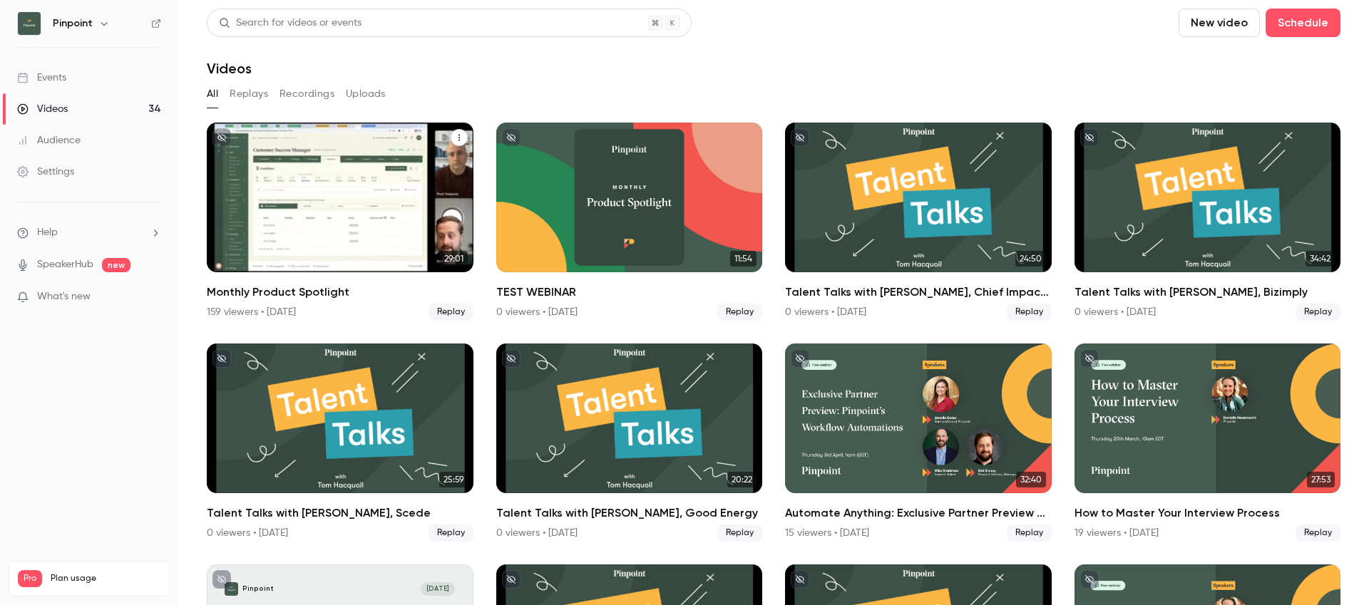
click at [456, 139] on icon "Monthly Product Spotlight" at bounding box center [459, 137] width 9 height 9
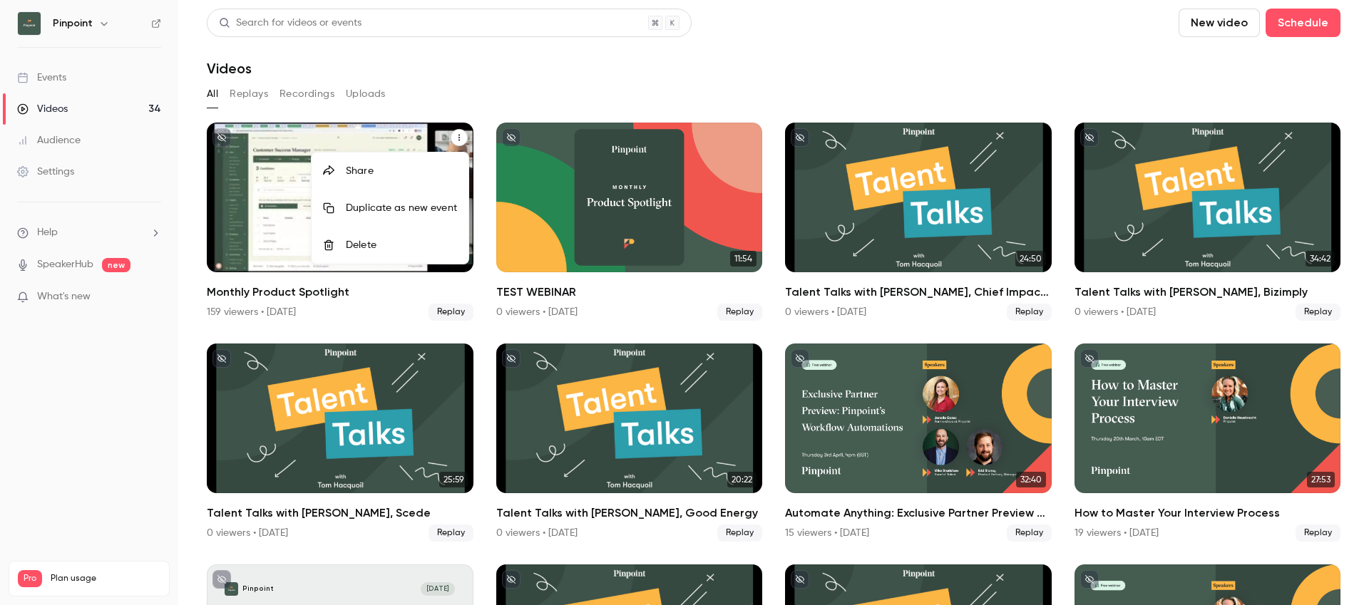
click at [242, 186] on div at bounding box center [684, 302] width 1369 height 605
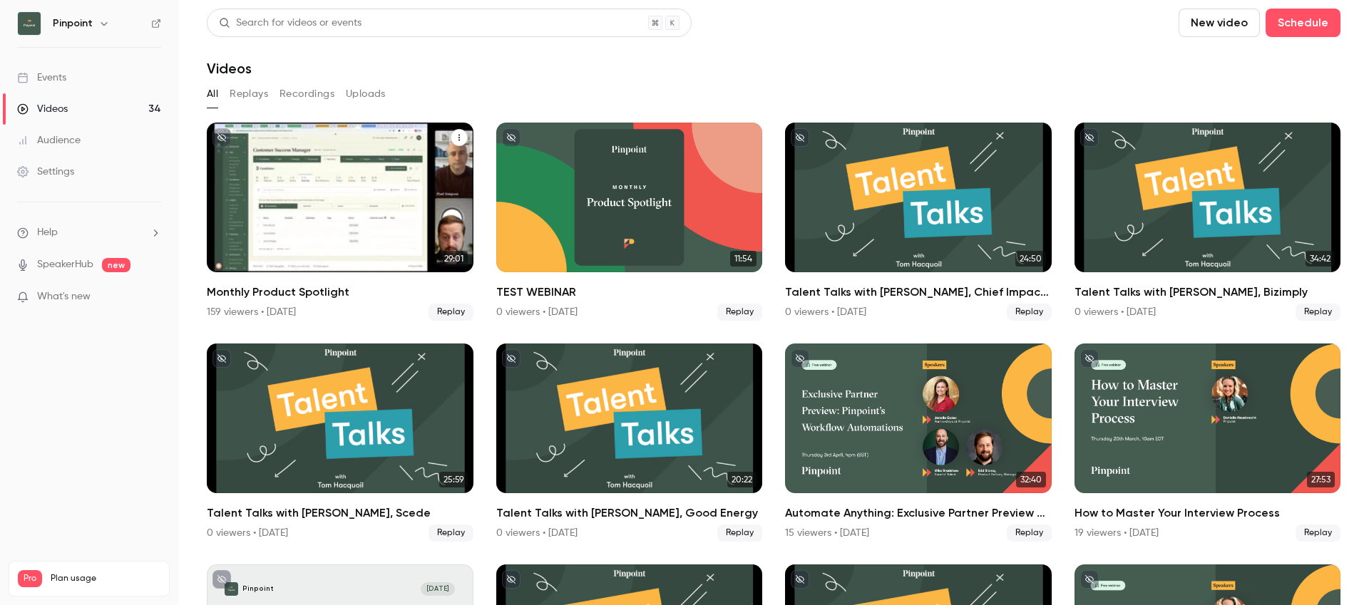
click at [268, 292] on h2 "Monthly Product Spotlight" at bounding box center [340, 292] width 267 height 17
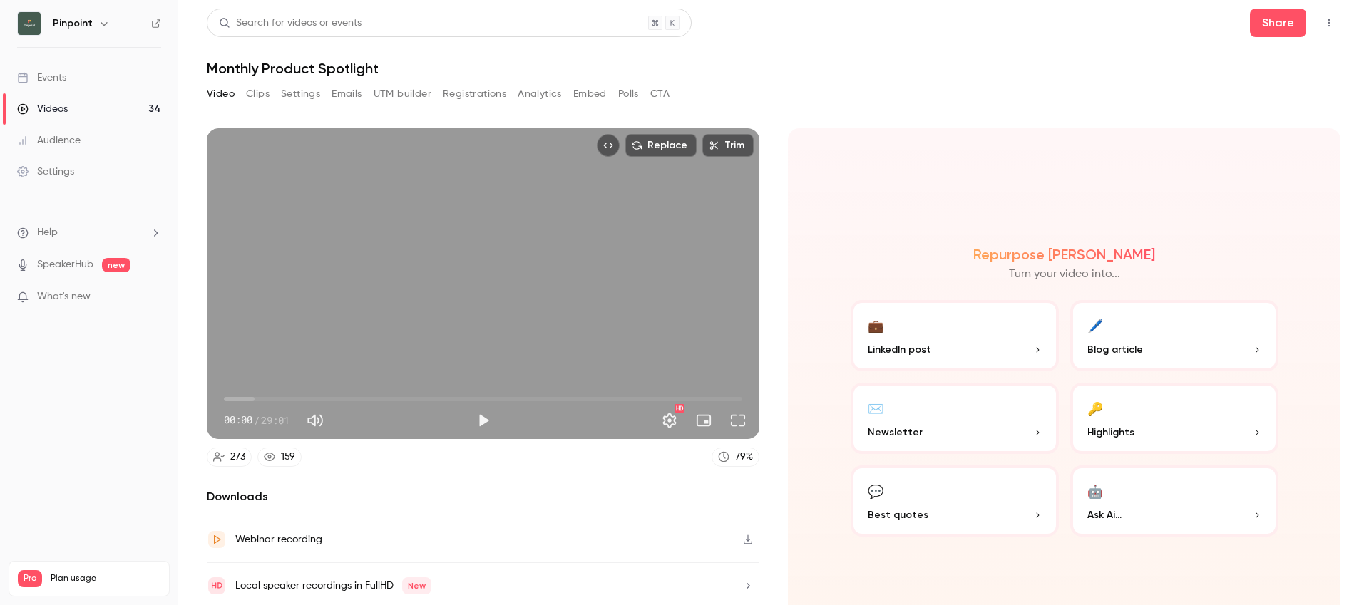
click at [279, 77] on div "Search for videos or events Share Monthly Product Spotlight Video Clips Setting…" at bounding box center [773, 303] width 1133 height 588
click at [283, 71] on h1 "Monthly Product Spotlight" at bounding box center [773, 68] width 1133 height 17
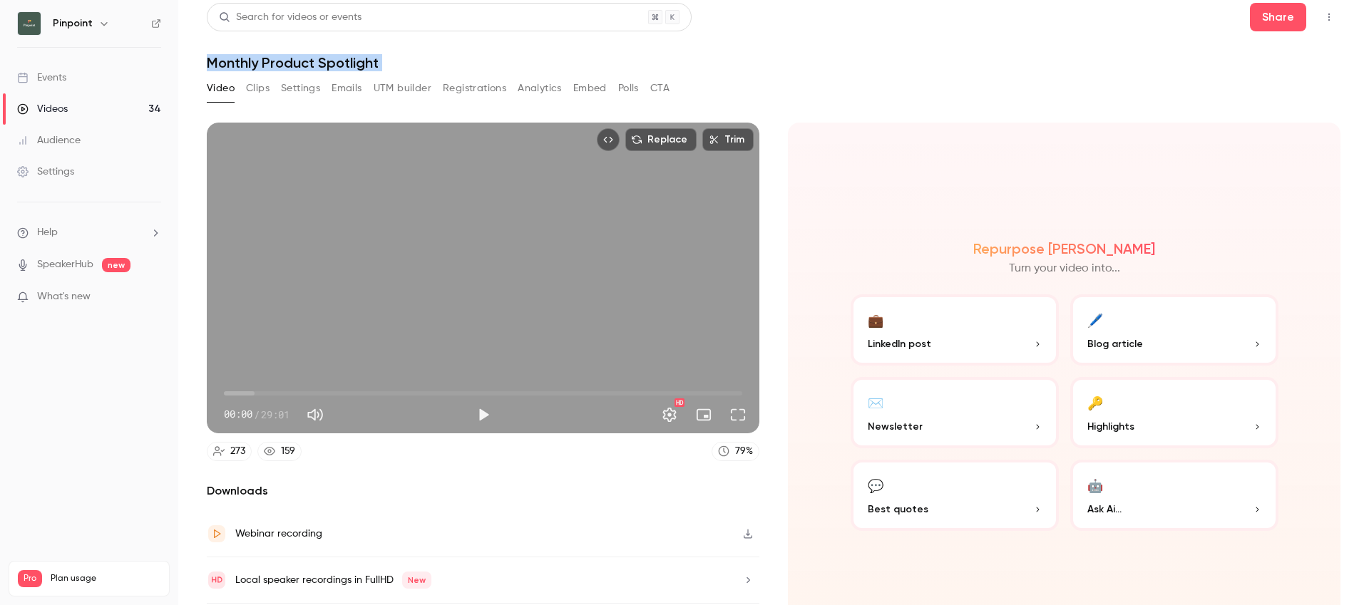
click at [309, 96] on button "Settings" at bounding box center [300, 88] width 39 height 23
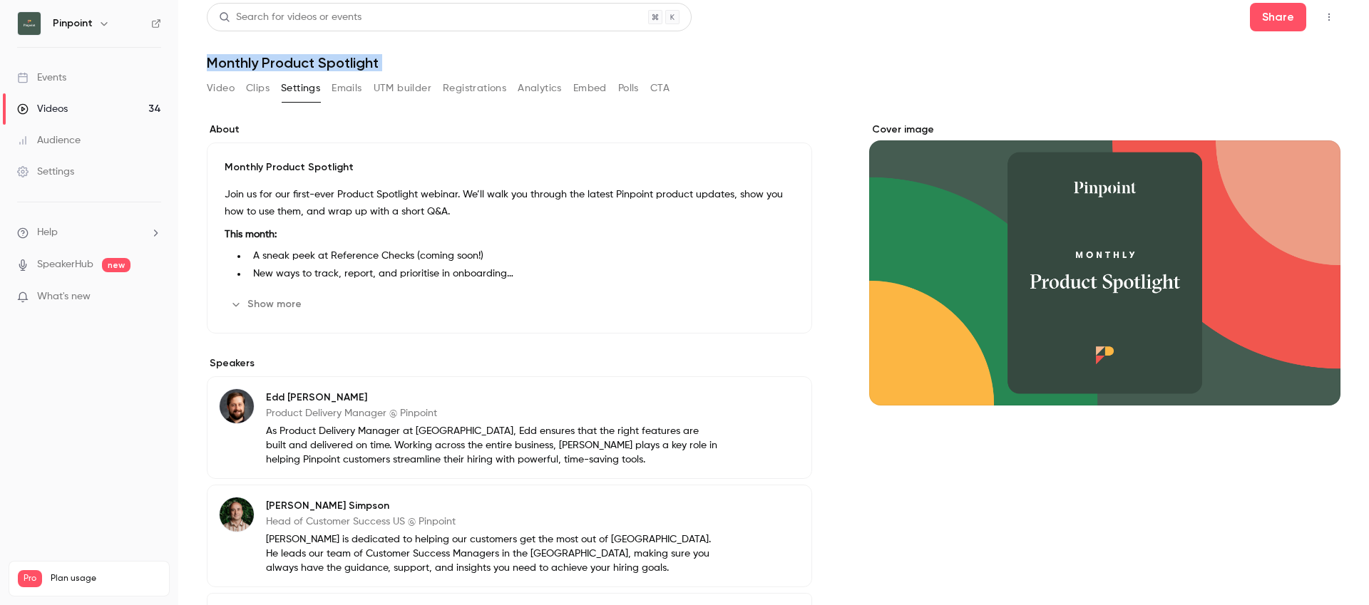
click at [769, 310] on button "Edit" at bounding box center [768, 304] width 52 height 23
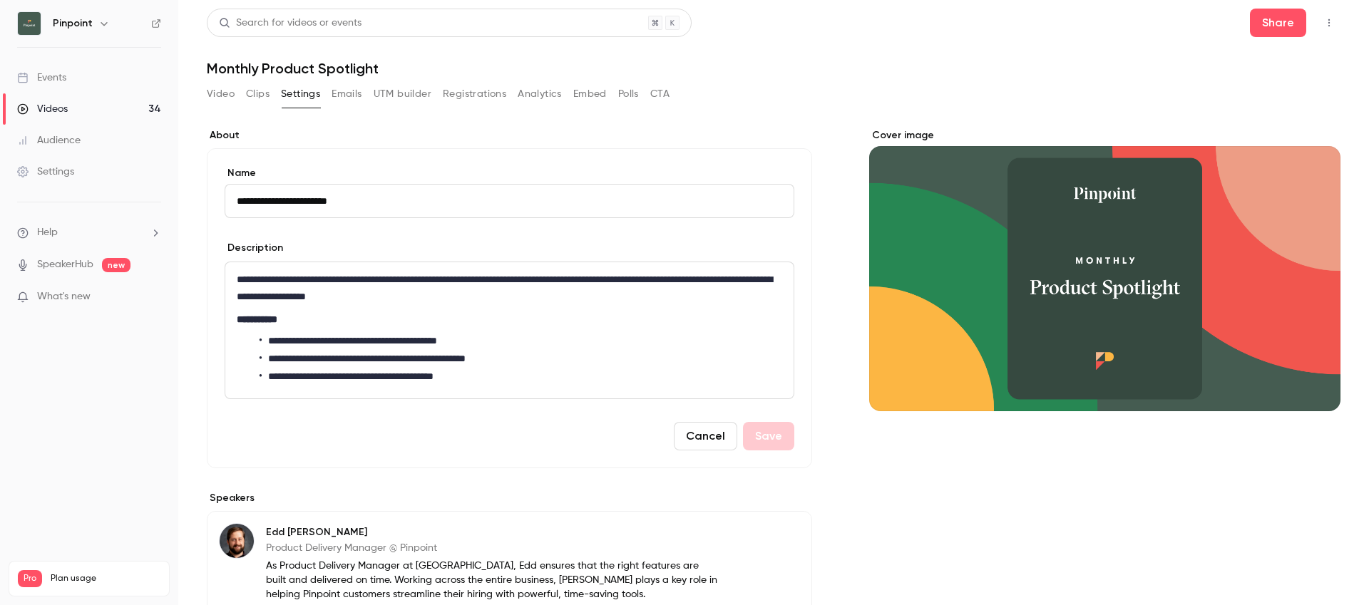
scroll to position [261, 0]
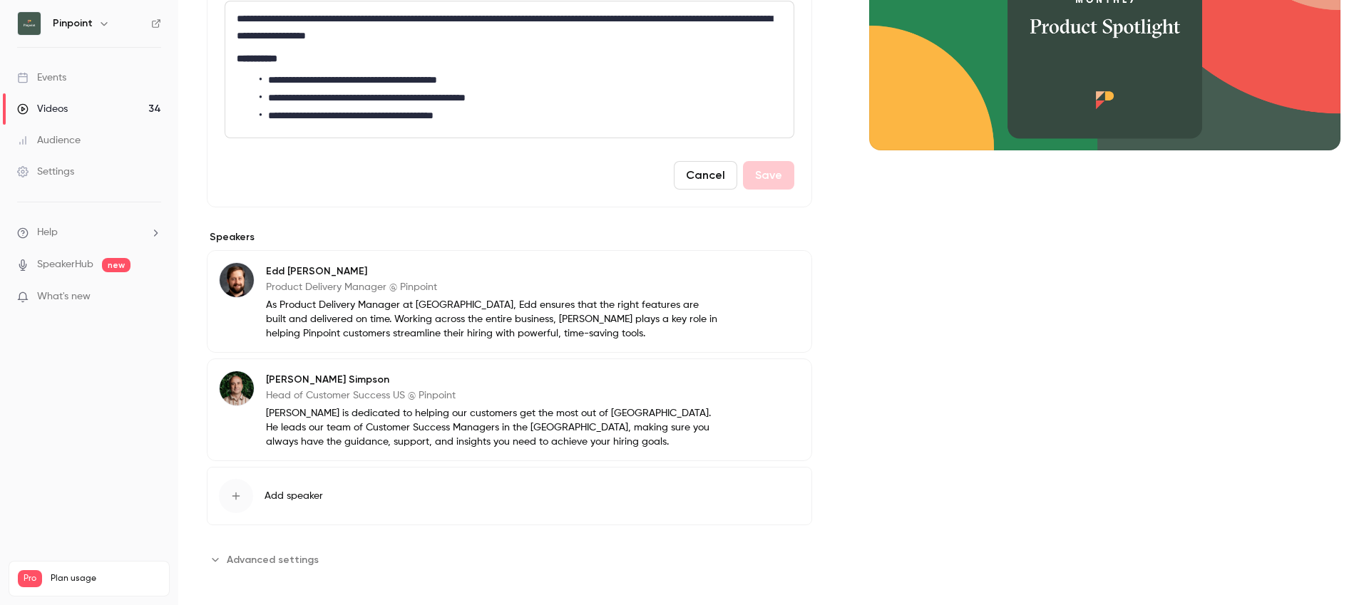
click at [286, 545] on div "**********" at bounding box center [509, 219] width 605 height 704
click at [277, 553] on span "Advanced settings" at bounding box center [273, 559] width 92 height 15
